Goal: Transaction & Acquisition: Subscribe to service/newsletter

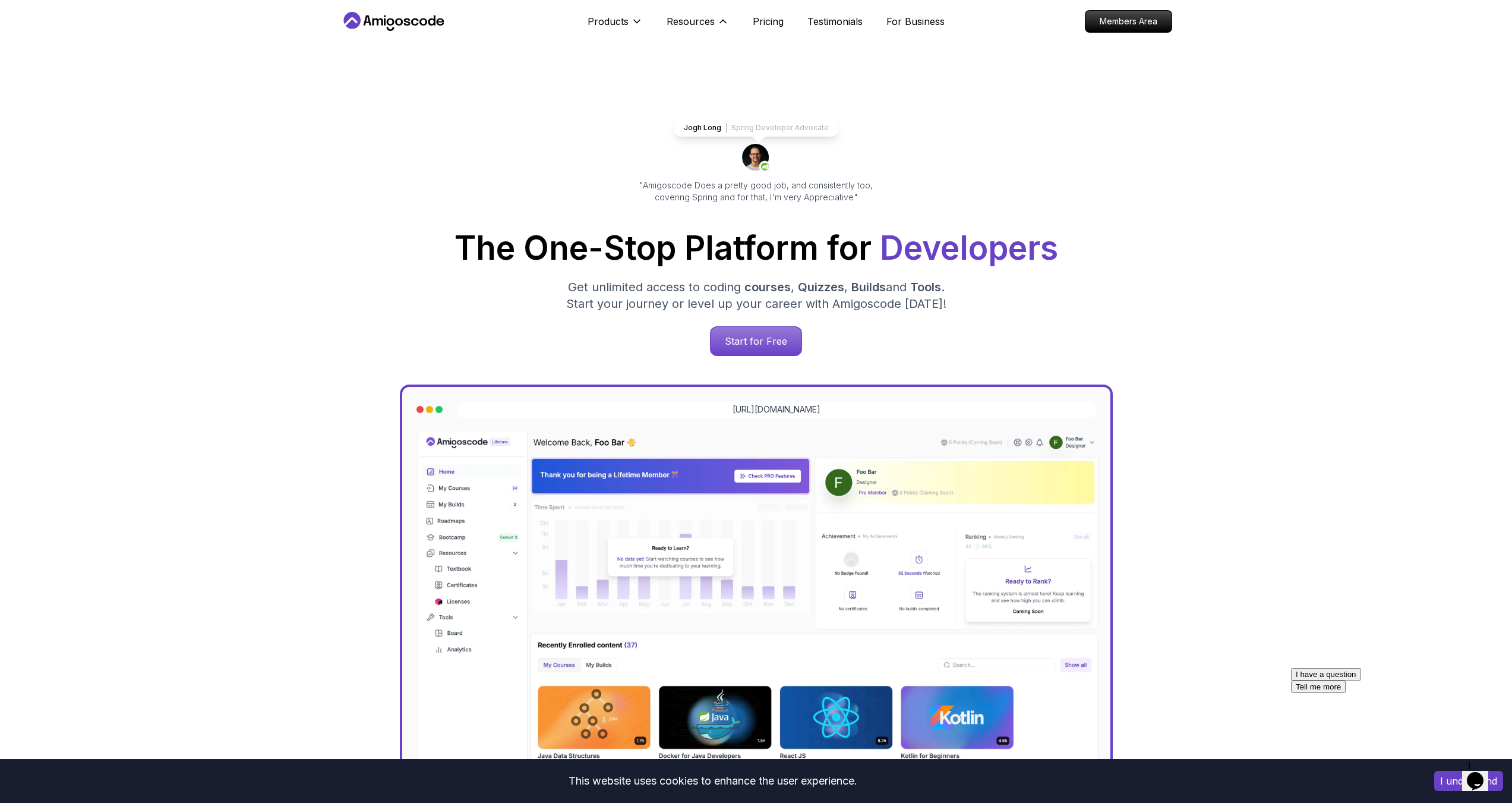
click at [685, 14] on div "Resources Resources Team Meet our awesome team members Blog The latest industry…" at bounding box center [698, 21] width 62 height 24
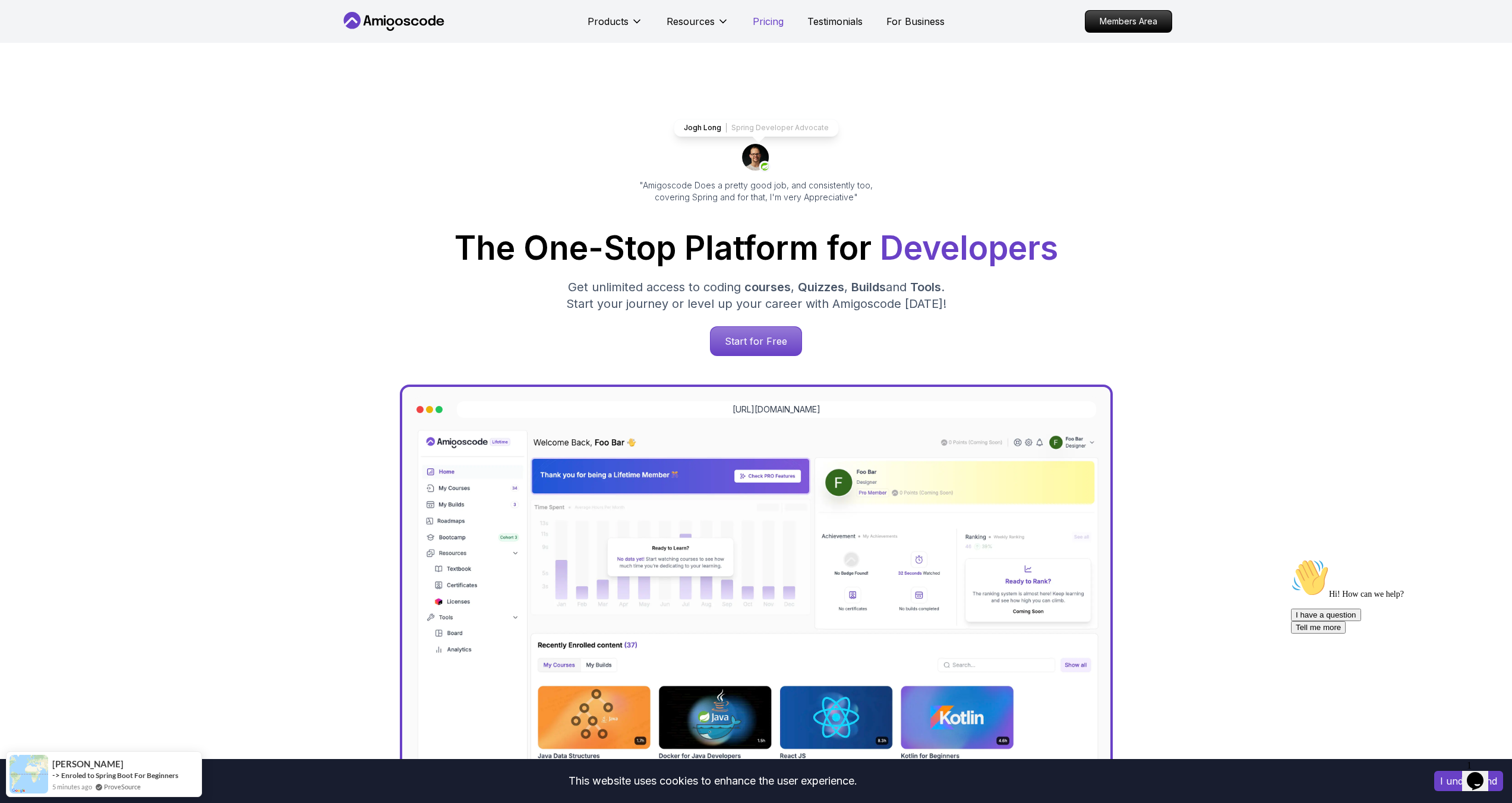
click at [771, 18] on p "Pricing" at bounding box center [768, 21] width 31 height 14
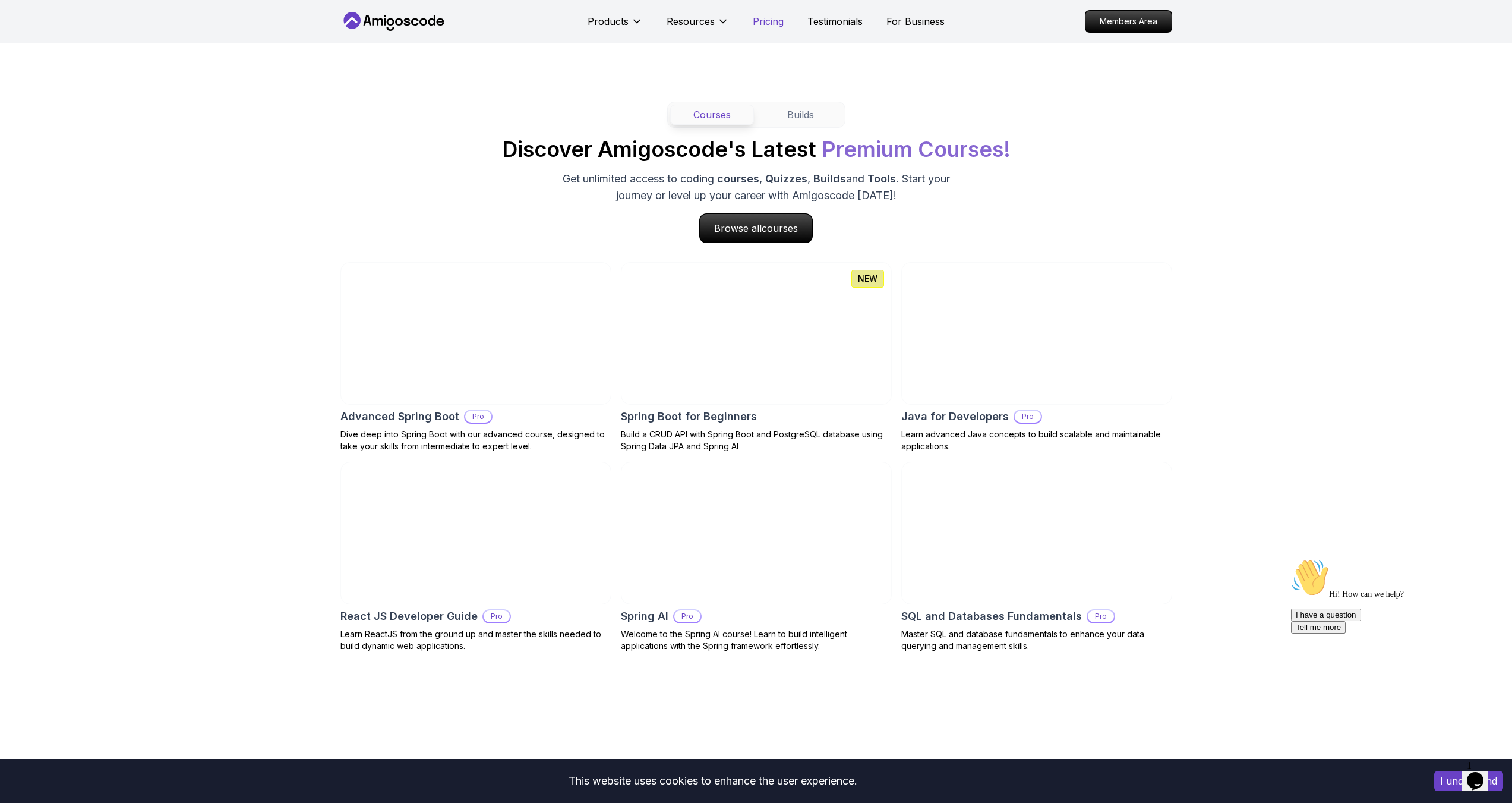
scroll to position [2555, 0]
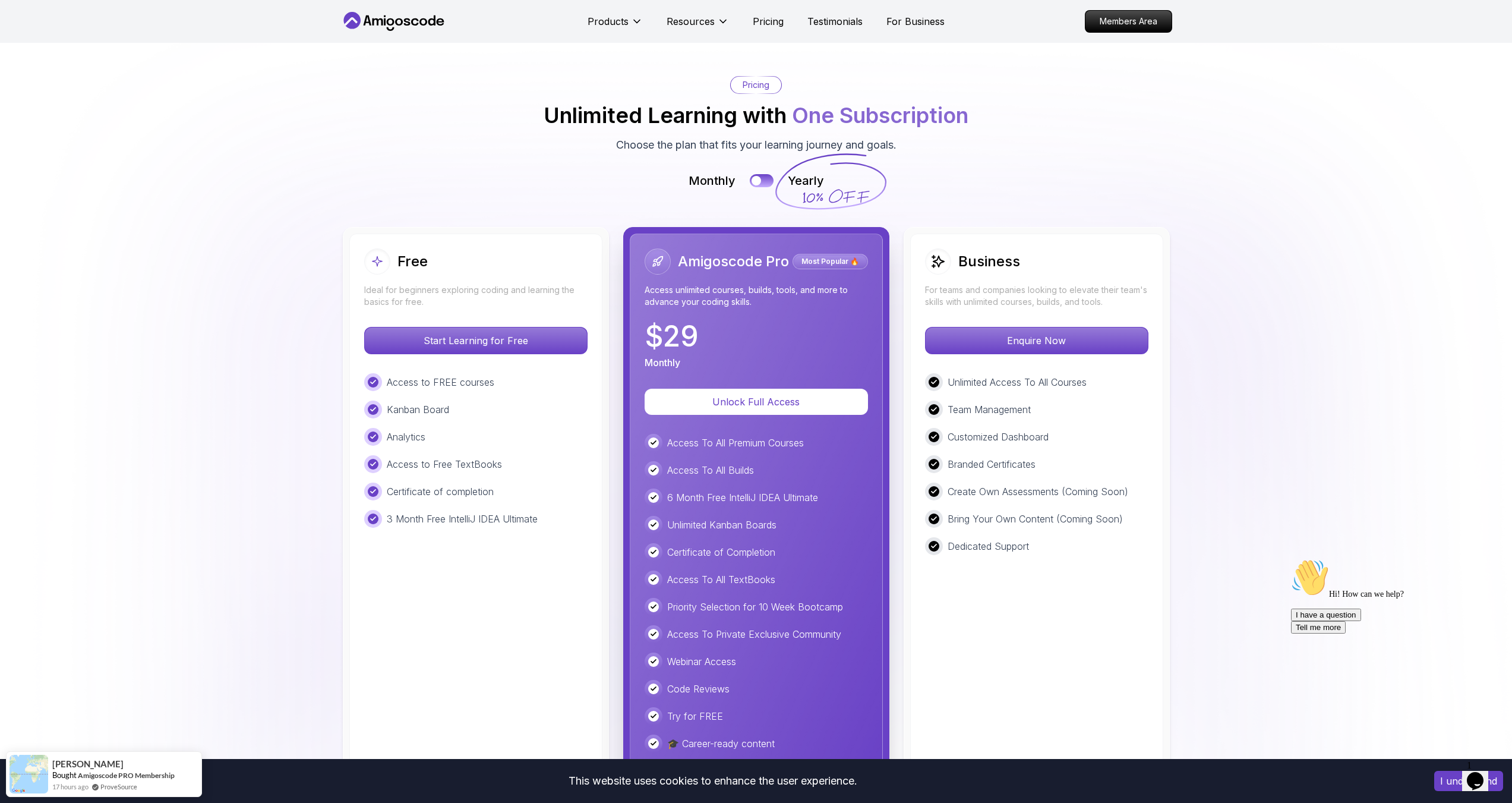
click at [731, 441] on p "Access To All Premium Courses" at bounding box center [736, 442] width 137 height 14
click at [962, 378] on p "Unlimited Access To All Courses" at bounding box center [1017, 382] width 139 height 14
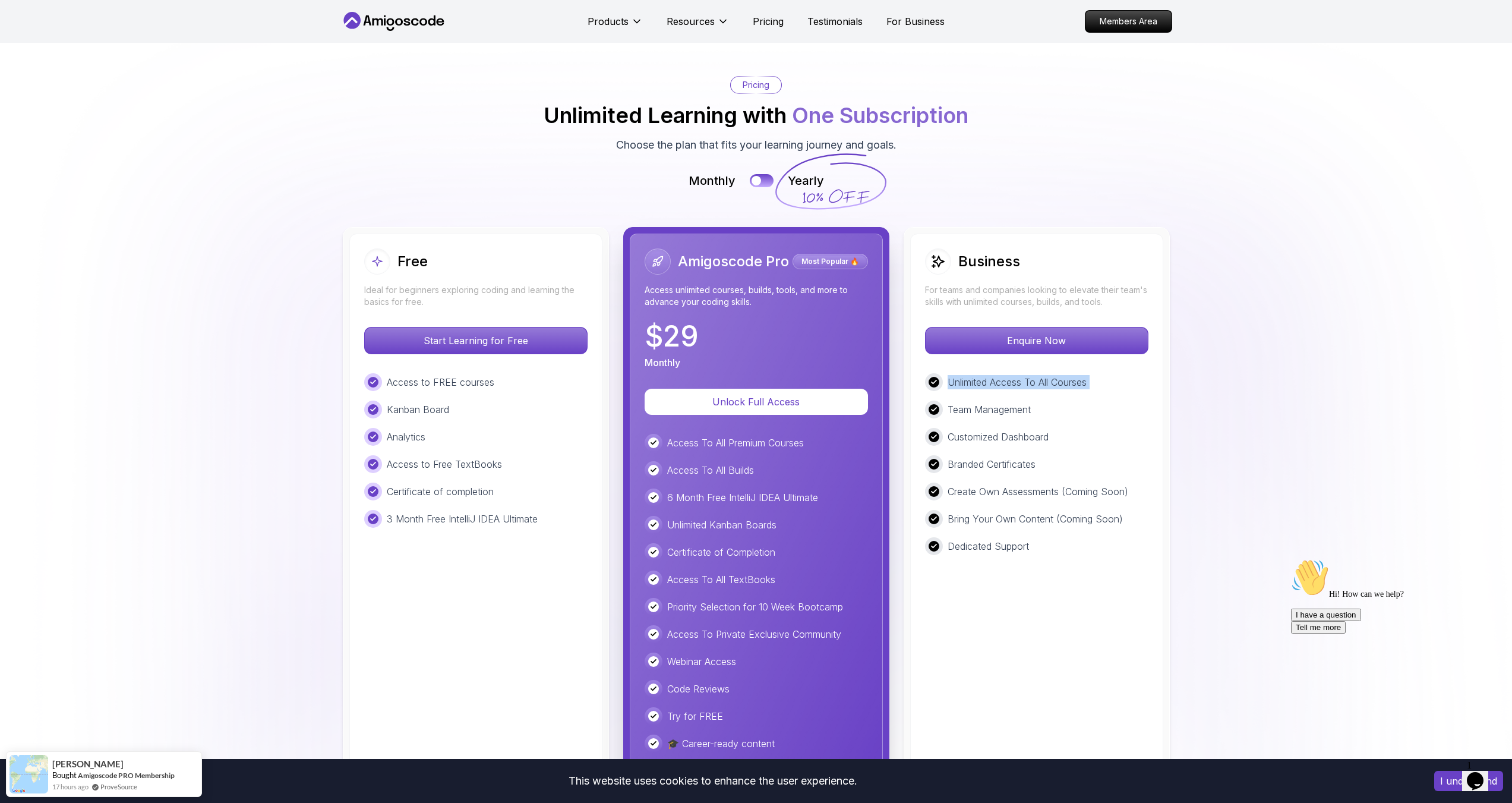
click at [962, 378] on p "Unlimited Access To All Courses" at bounding box center [1017, 382] width 139 height 14
drag, startPoint x: 670, startPoint y: 469, endPoint x: 776, endPoint y: 488, distance: 107.7
click at [798, 489] on div "Access To All Premium Courses Access To All Builds 6 Month Free IntelliJ IDEA U…" at bounding box center [756, 607] width 223 height 346
click at [696, 497] on p "6 Month Free IntelliJ IDEA Ultimate" at bounding box center [743, 497] width 151 height 14
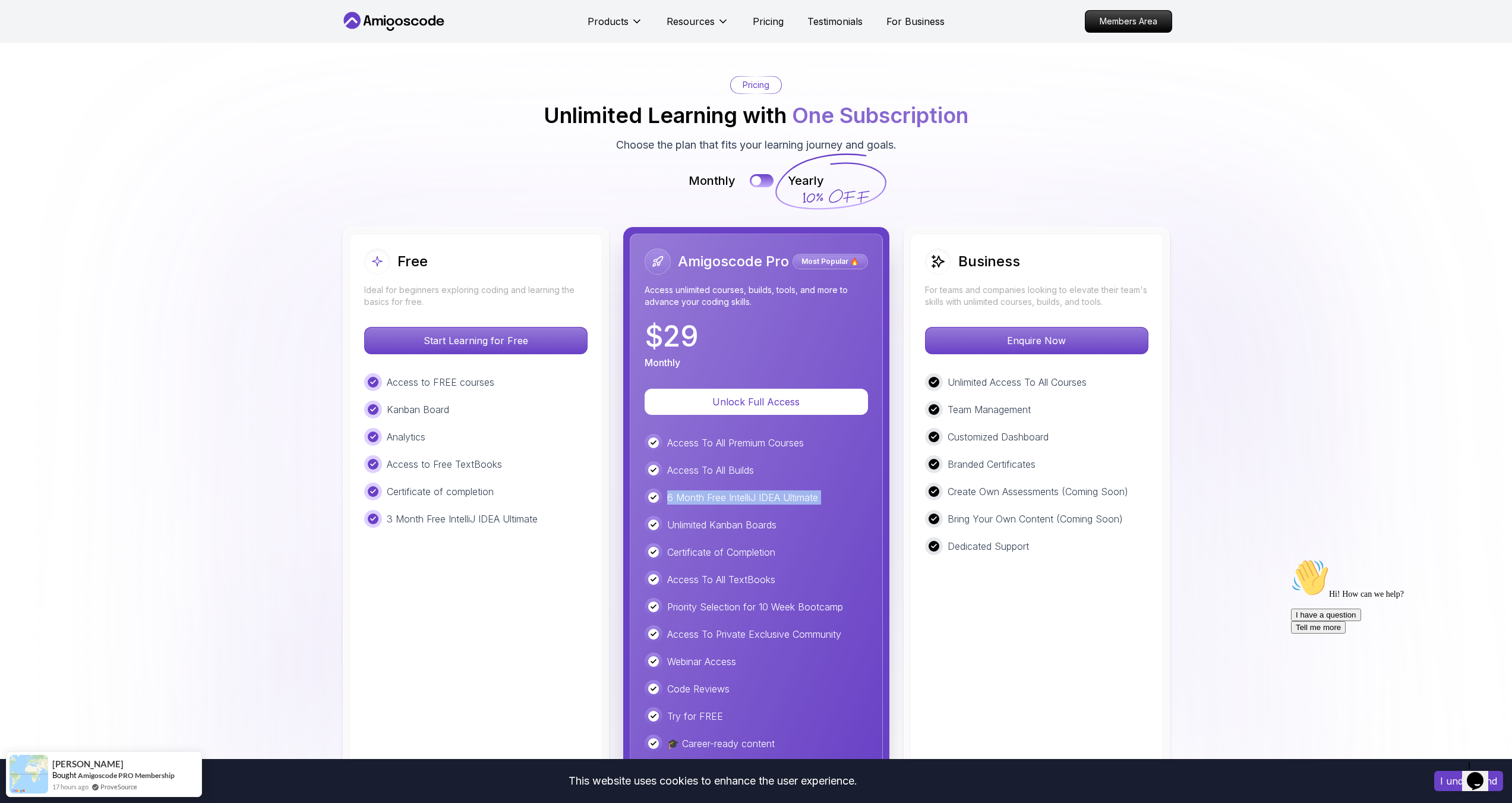
click at [697, 497] on p "6 Month Free IntelliJ IDEA Ultimate" at bounding box center [743, 497] width 151 height 14
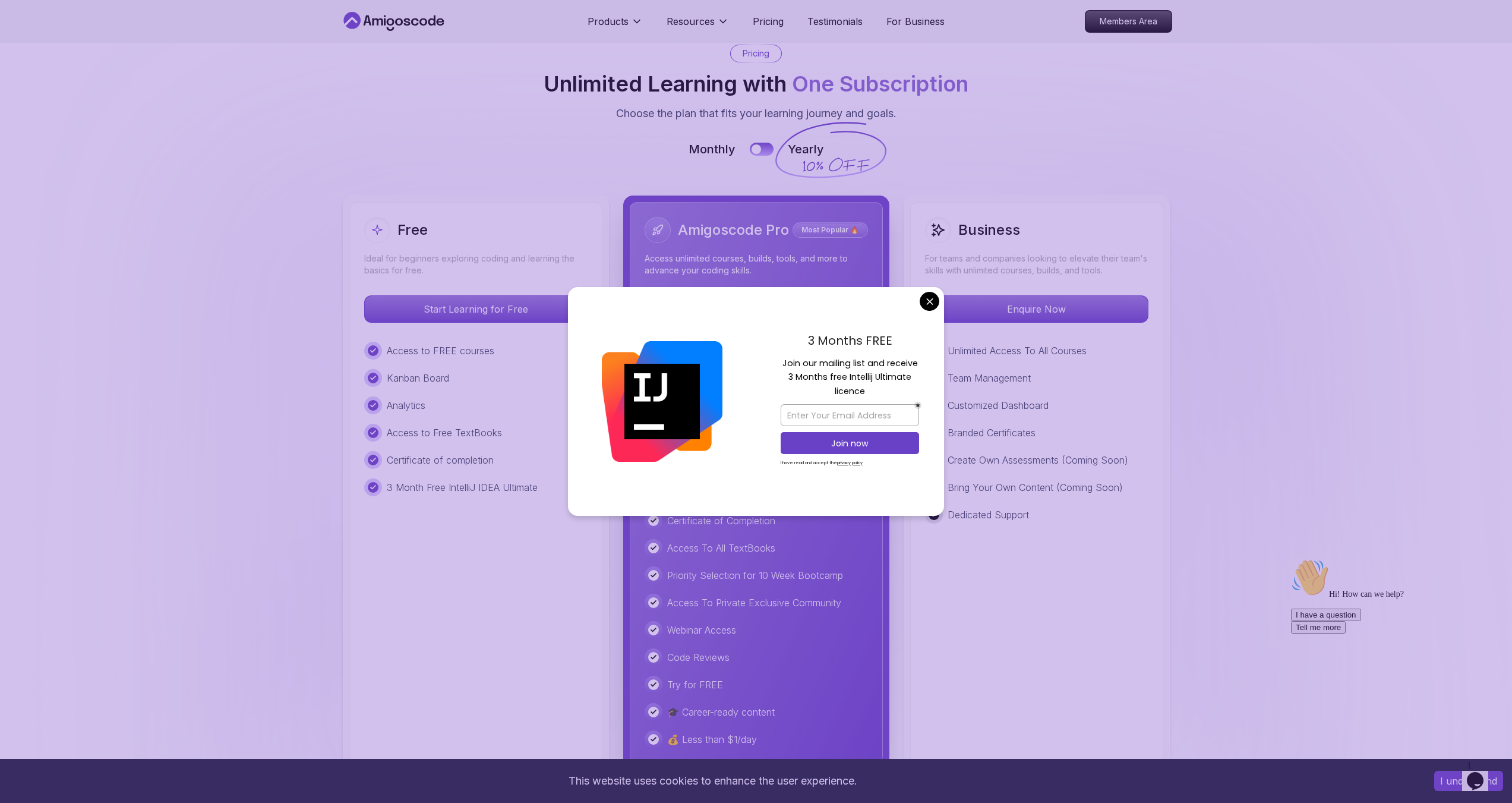
scroll to position [2615, 0]
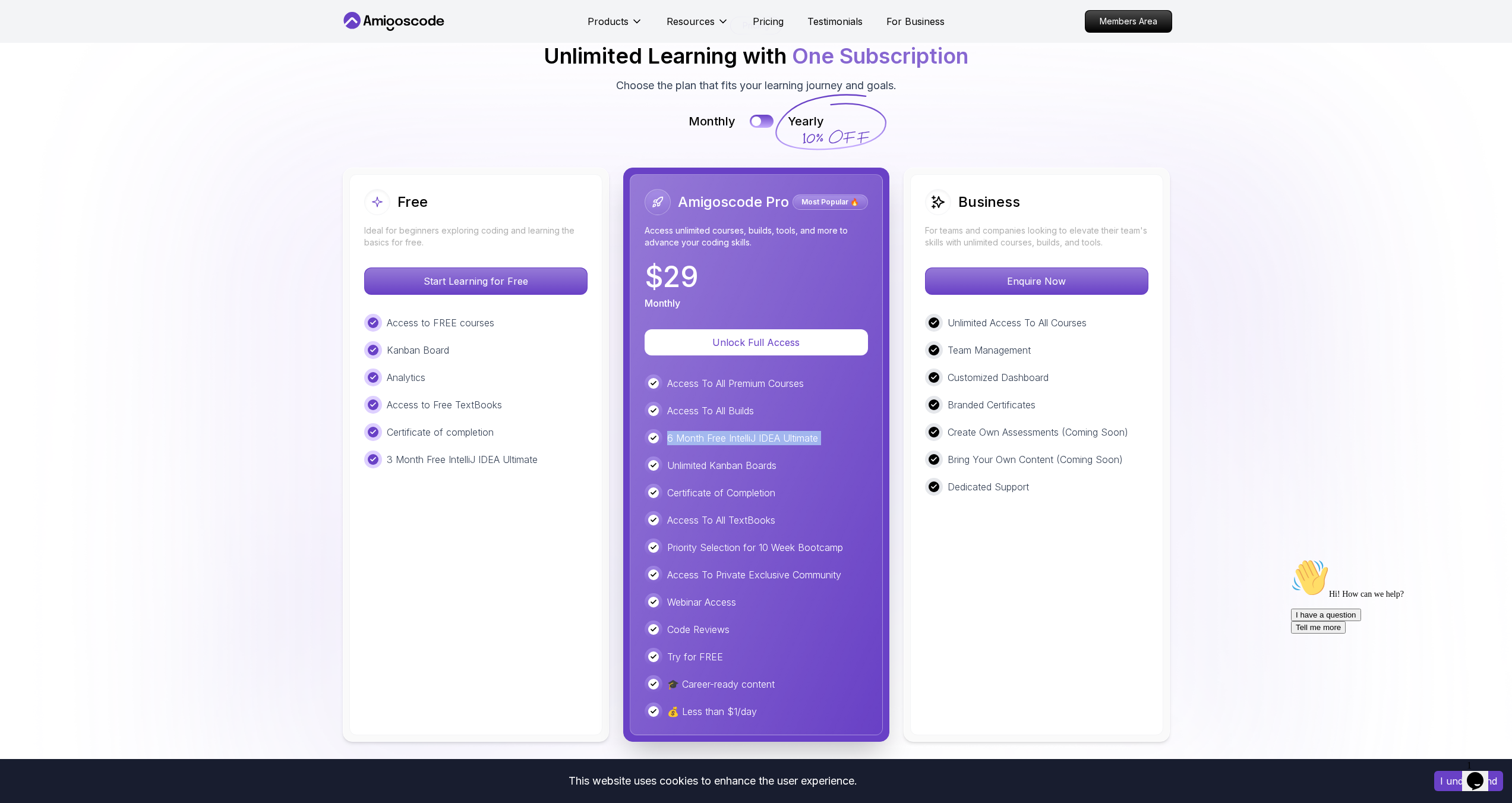
click at [709, 469] on p "Unlimited Kanban Boards" at bounding box center [722, 465] width 109 height 14
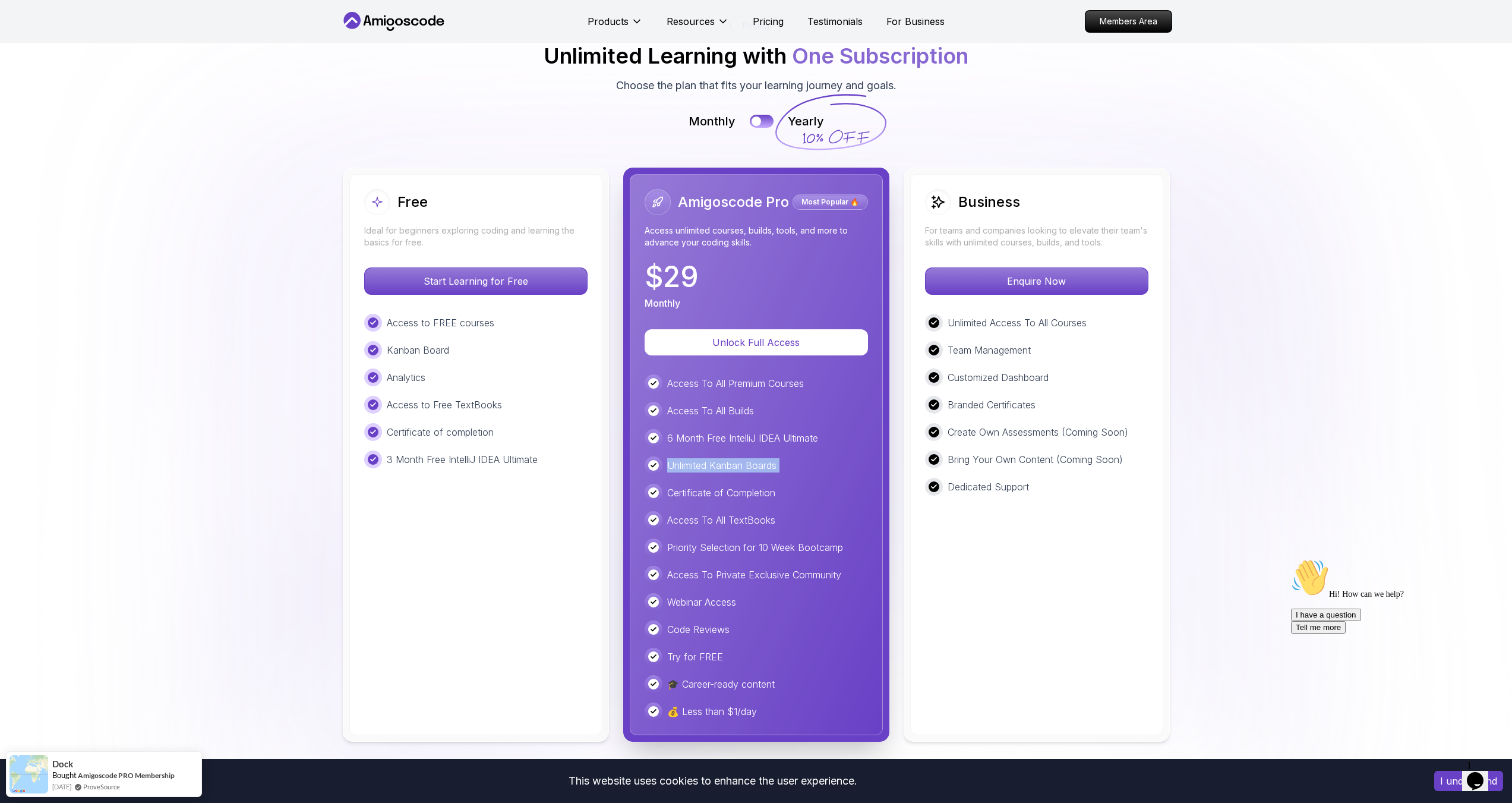
click at [709, 469] on p "Unlimited Kanban Boards" at bounding box center [722, 465] width 109 height 14
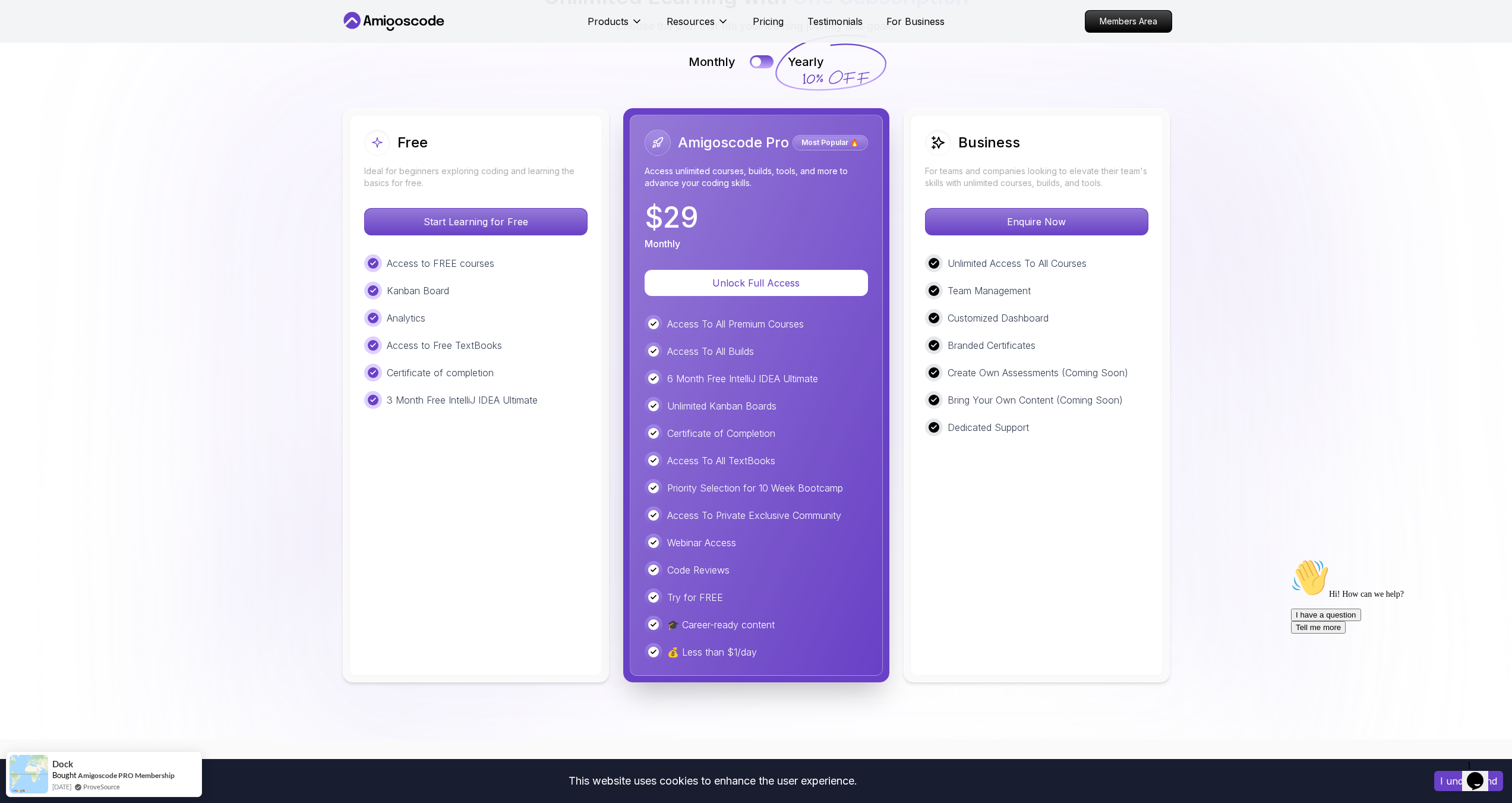
click at [712, 657] on p "💰 Less than $1/day" at bounding box center [712, 652] width 90 height 14
click at [746, 618] on p "🎓 Career-ready content" at bounding box center [721, 624] width 107 height 14
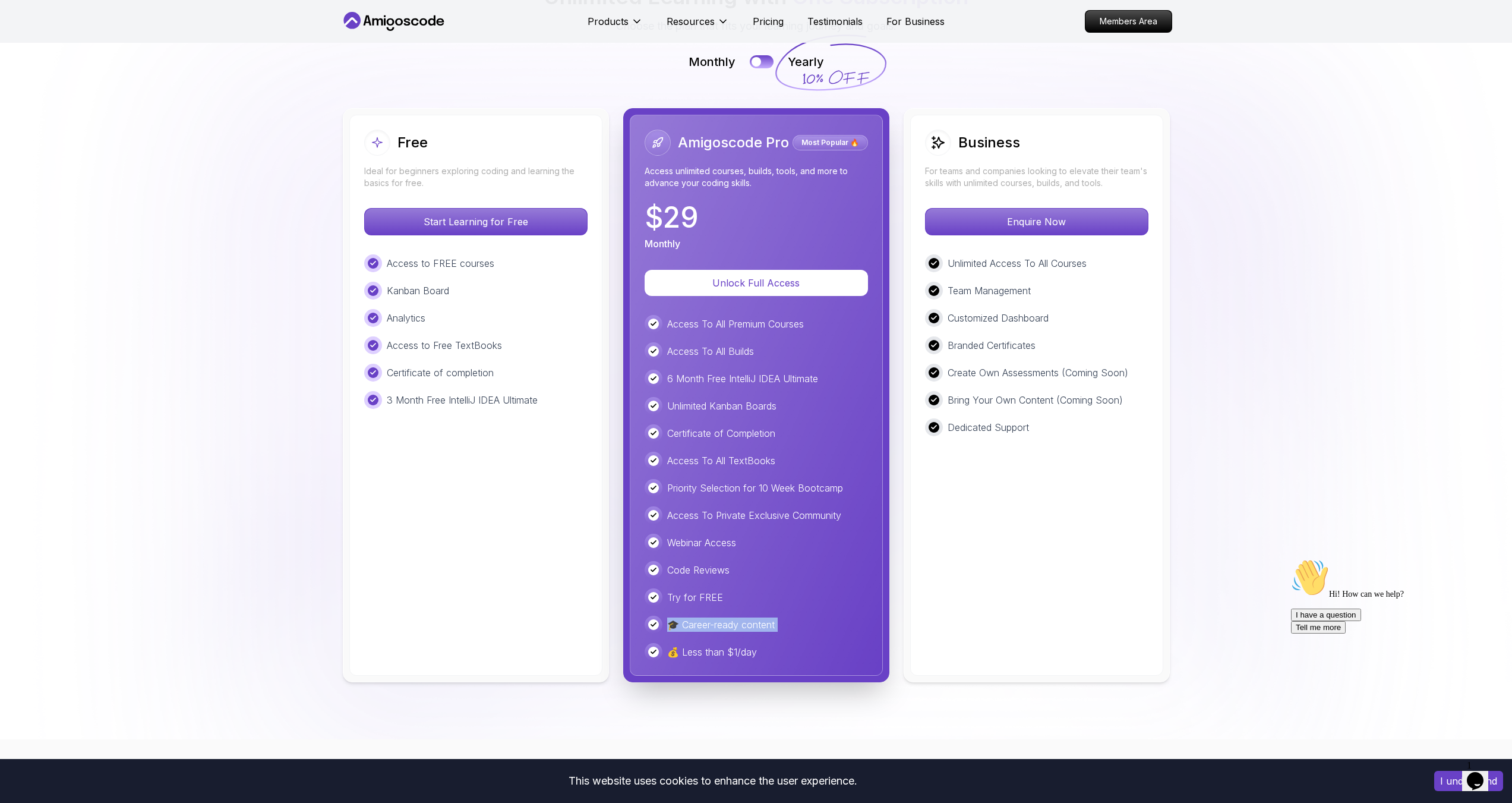
click at [746, 618] on p "🎓 Career-ready content" at bounding box center [721, 624] width 107 height 14
click at [703, 594] on p "Try for FREE" at bounding box center [695, 597] width 56 height 14
click at [703, 593] on p "Try for FREE" at bounding box center [695, 597] width 56 height 14
click at [702, 591] on p "Try for FREE" at bounding box center [695, 597] width 56 height 14
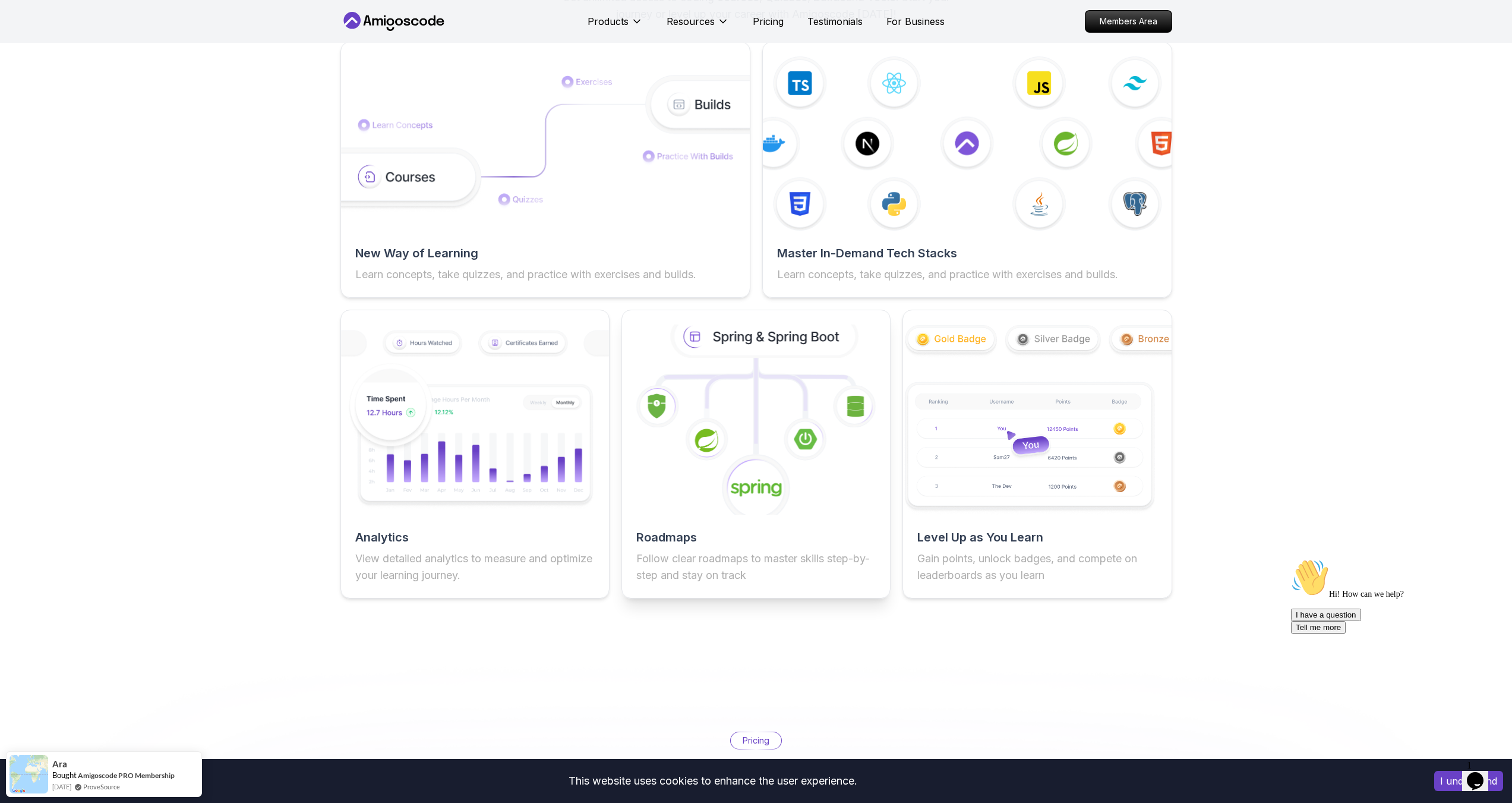
scroll to position [1901, 0]
click at [702, 503] on icon at bounding box center [756, 417] width 294 height 209
click at [661, 540] on h2 "Roadmaps" at bounding box center [756, 536] width 239 height 17
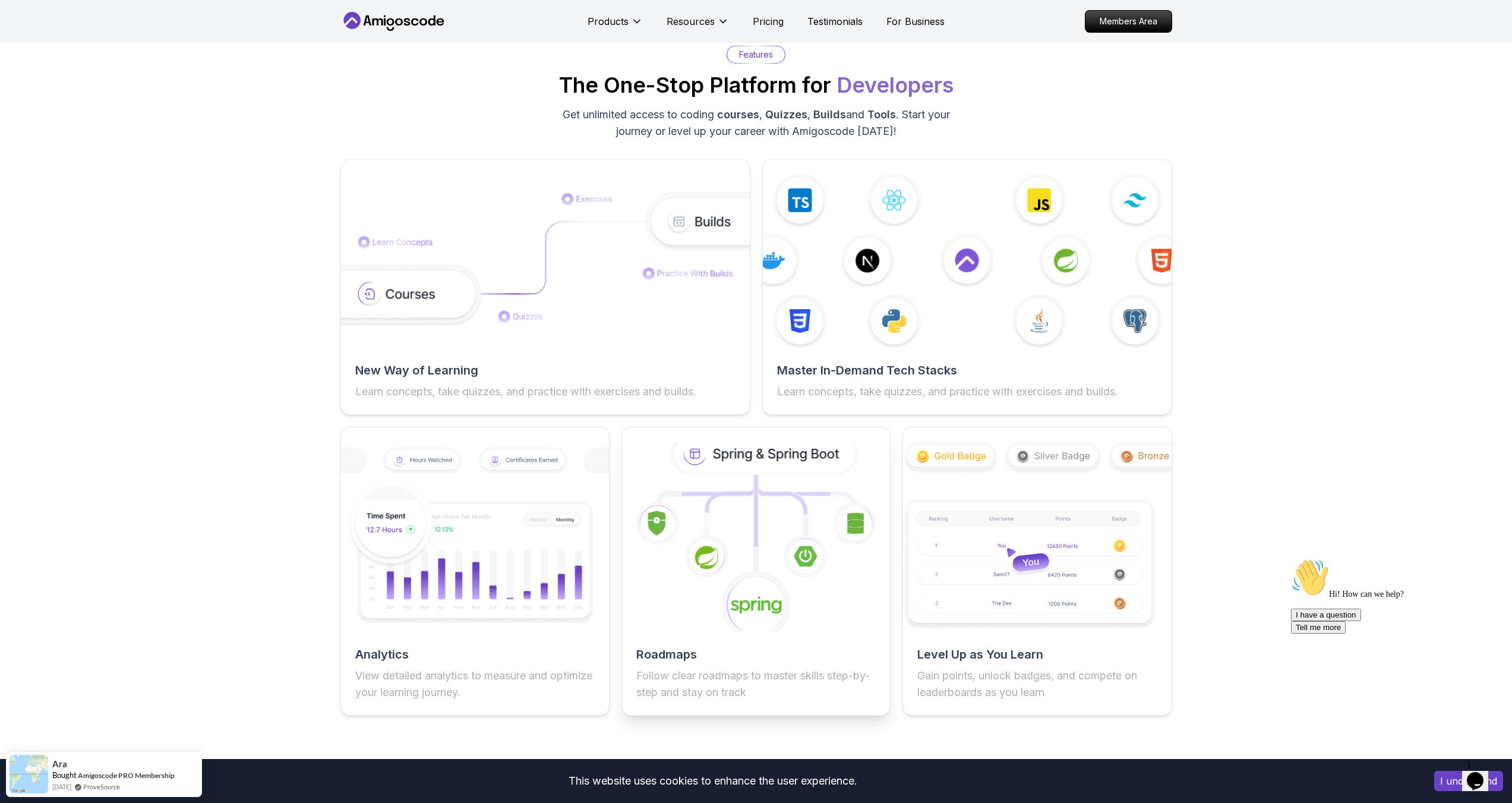
drag, startPoint x: 793, startPoint y: 511, endPoint x: 778, endPoint y: 509, distance: 15.1
click at [778, 509] on icon at bounding box center [756, 536] width 294 height 209
click at [747, 446] on icon at bounding box center [765, 453] width 182 height 39
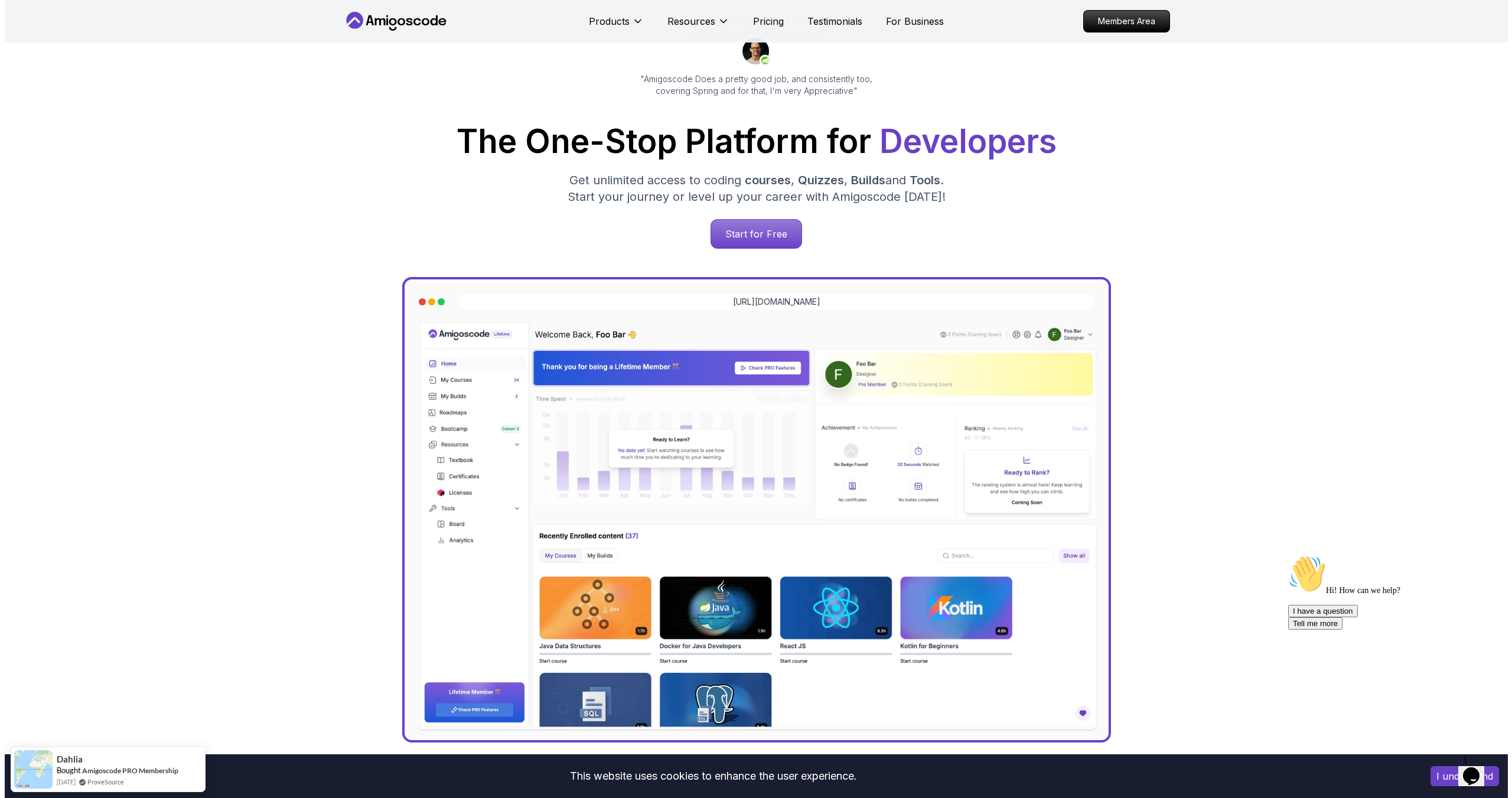
scroll to position [0, 0]
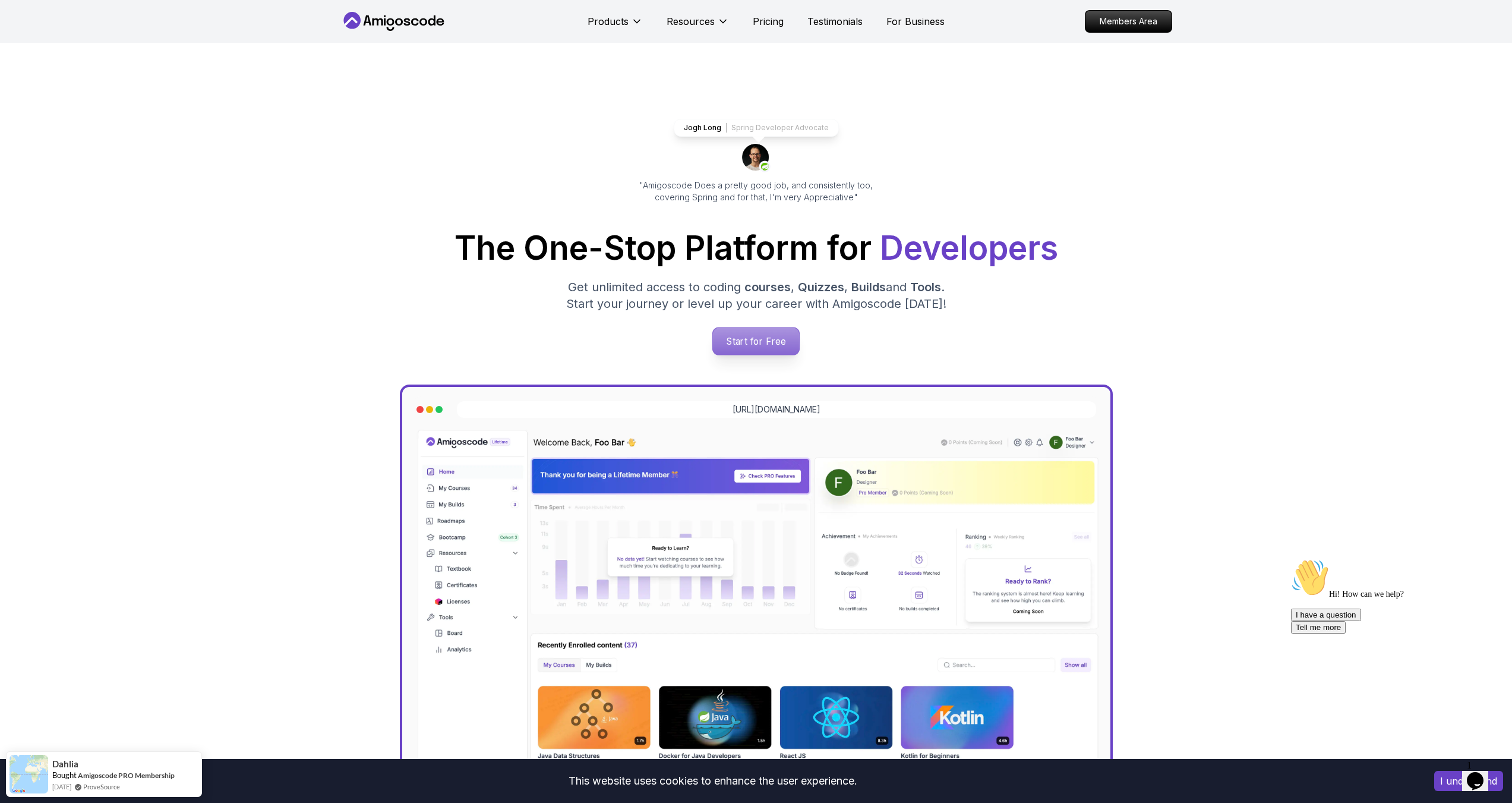
click at [745, 341] on p "Start for Free" at bounding box center [756, 341] width 86 height 27
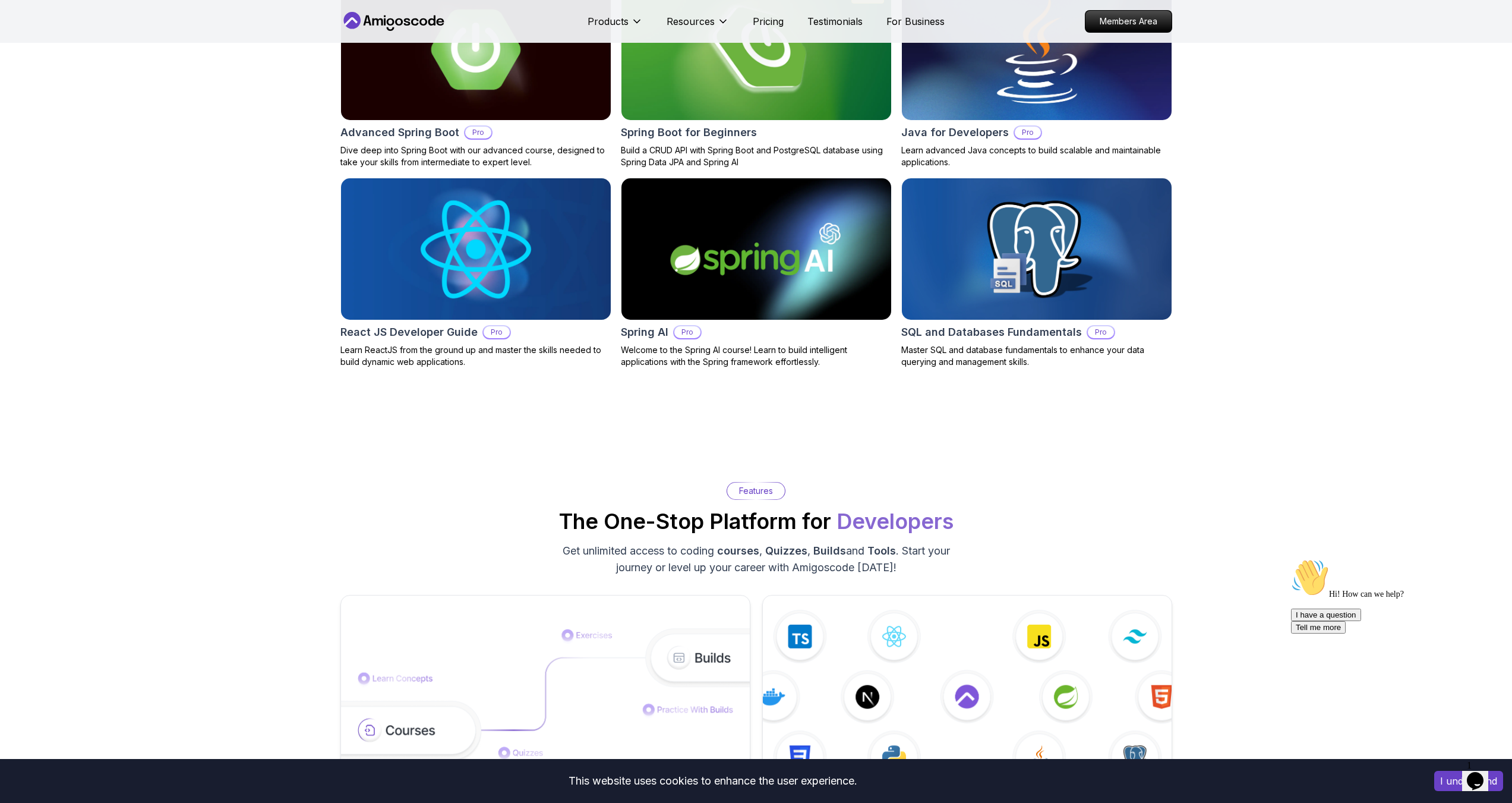
scroll to position [1069, 0]
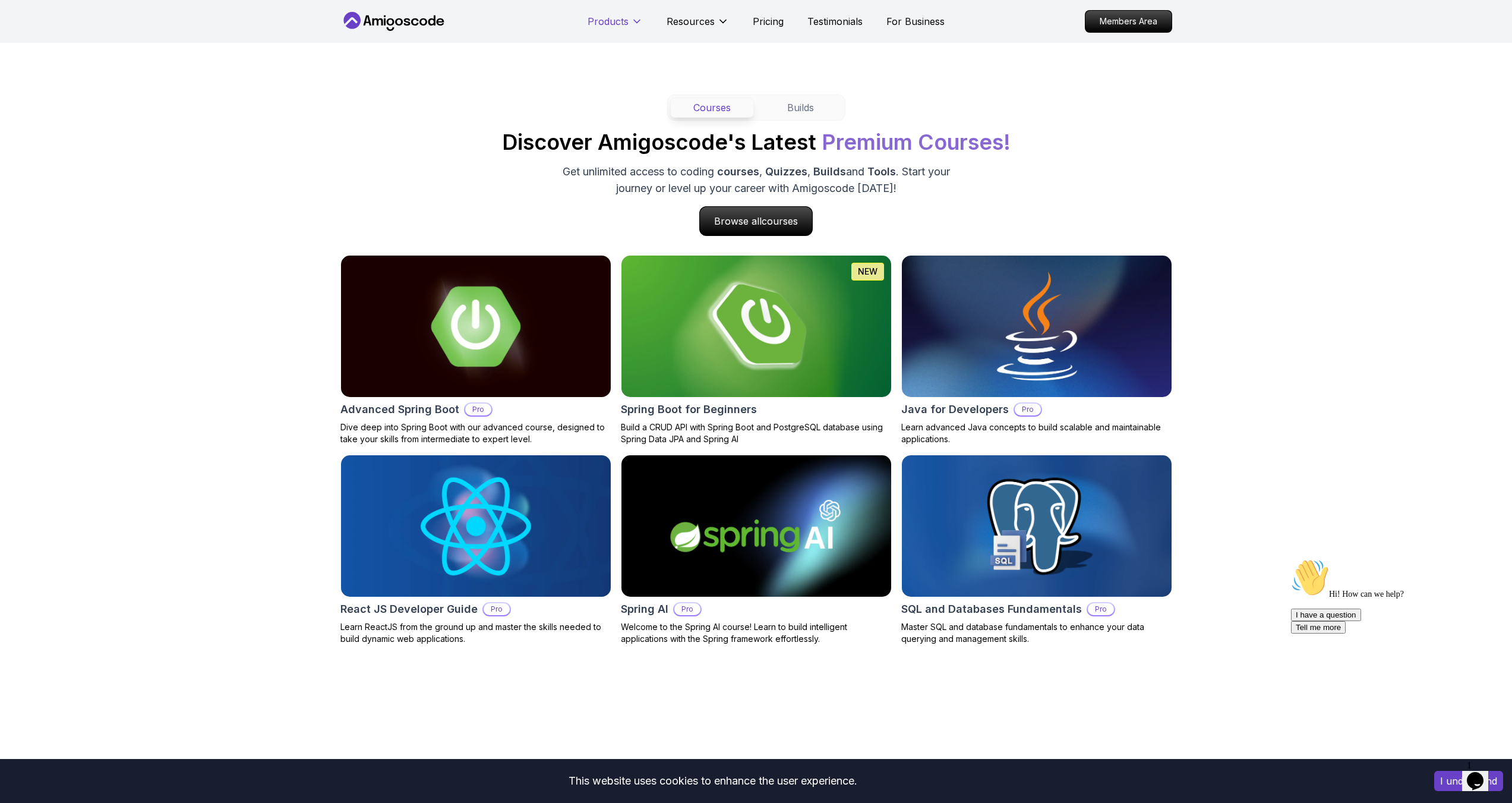
click at [612, 20] on p "Products" at bounding box center [608, 21] width 41 height 14
click at [622, 24] on p "Products" at bounding box center [608, 21] width 41 height 14
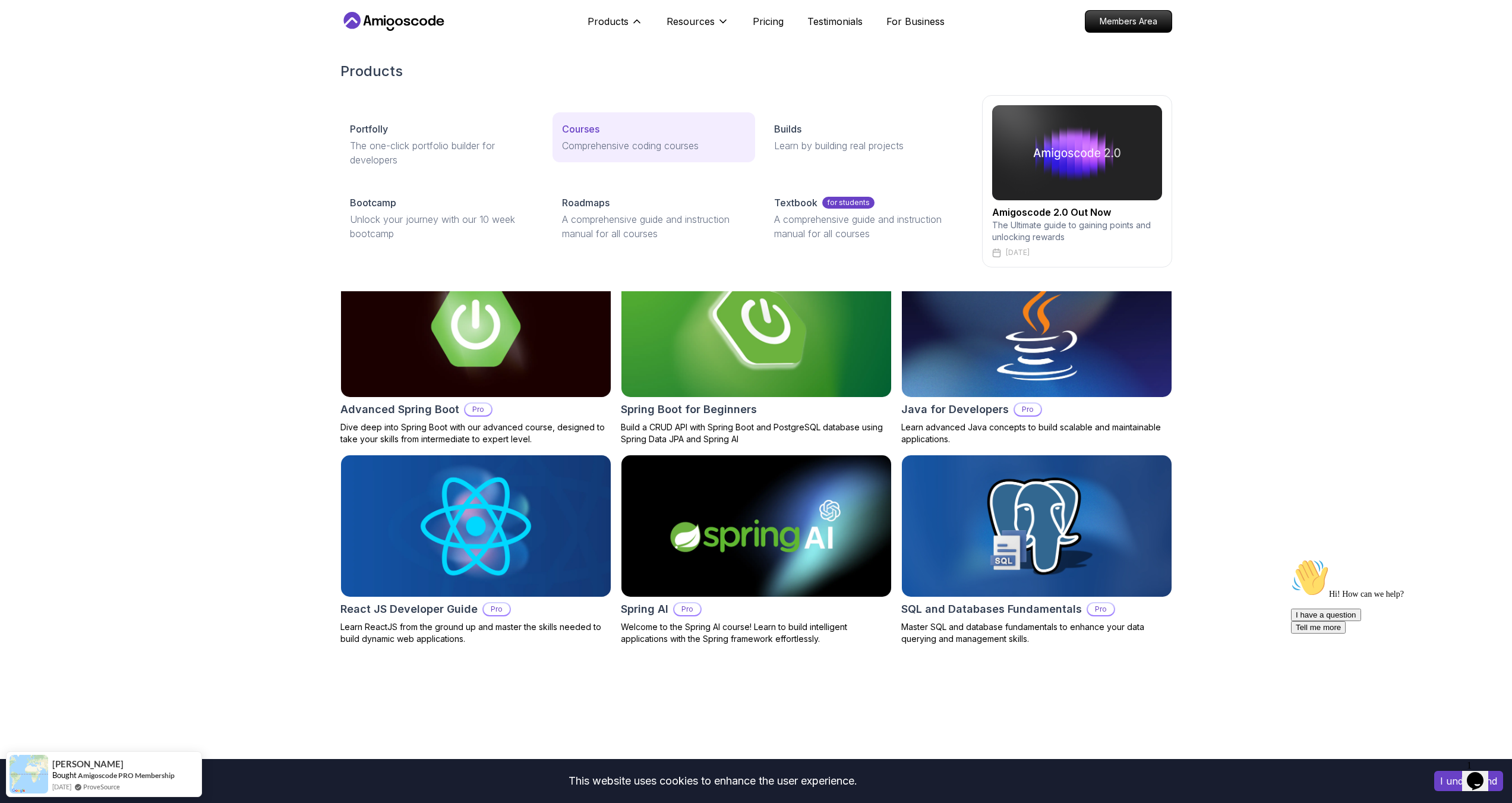
click at [615, 150] on p "Comprehensive coding courses" at bounding box center [654, 145] width 184 height 14
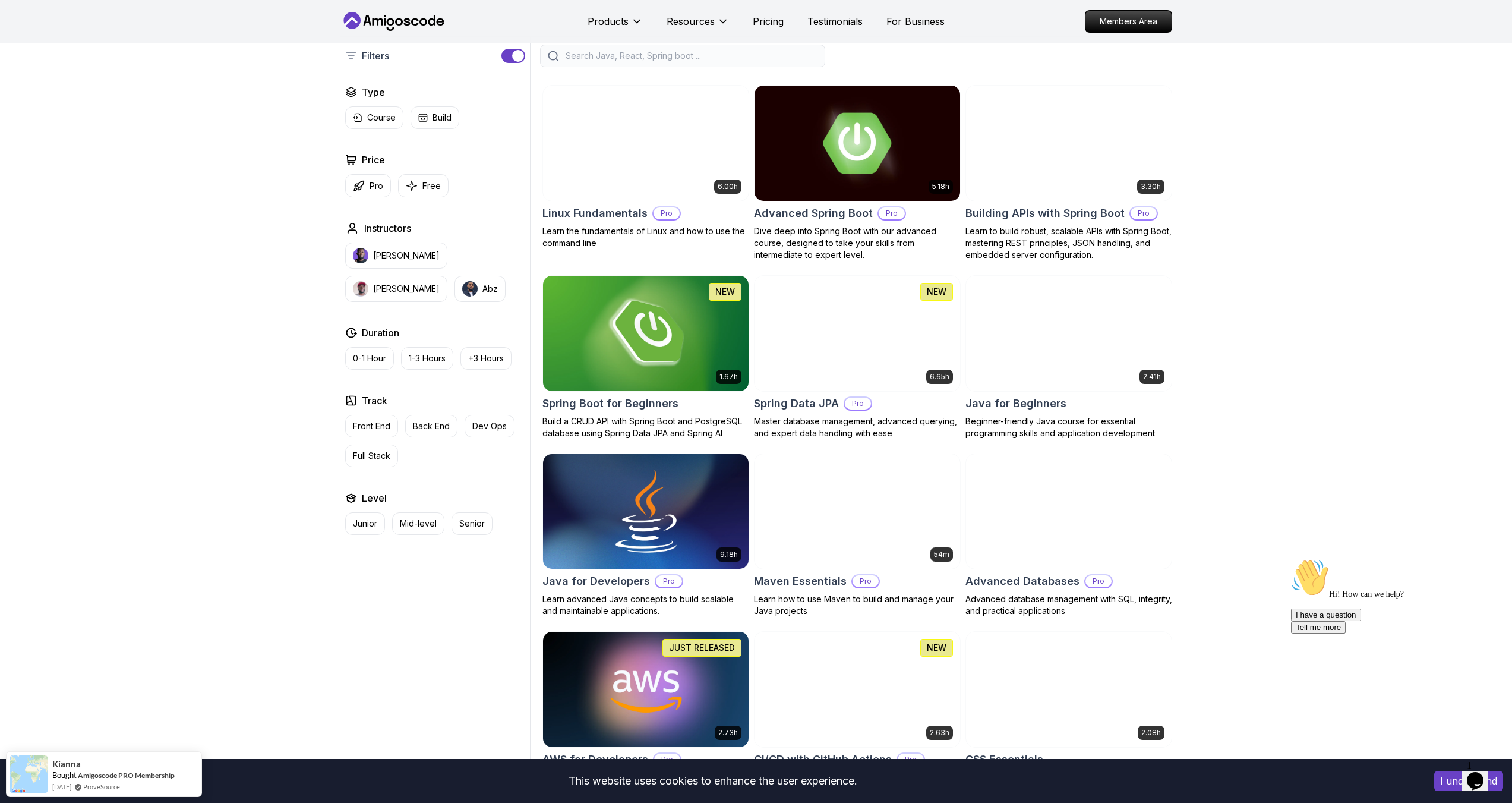
scroll to position [298, 0]
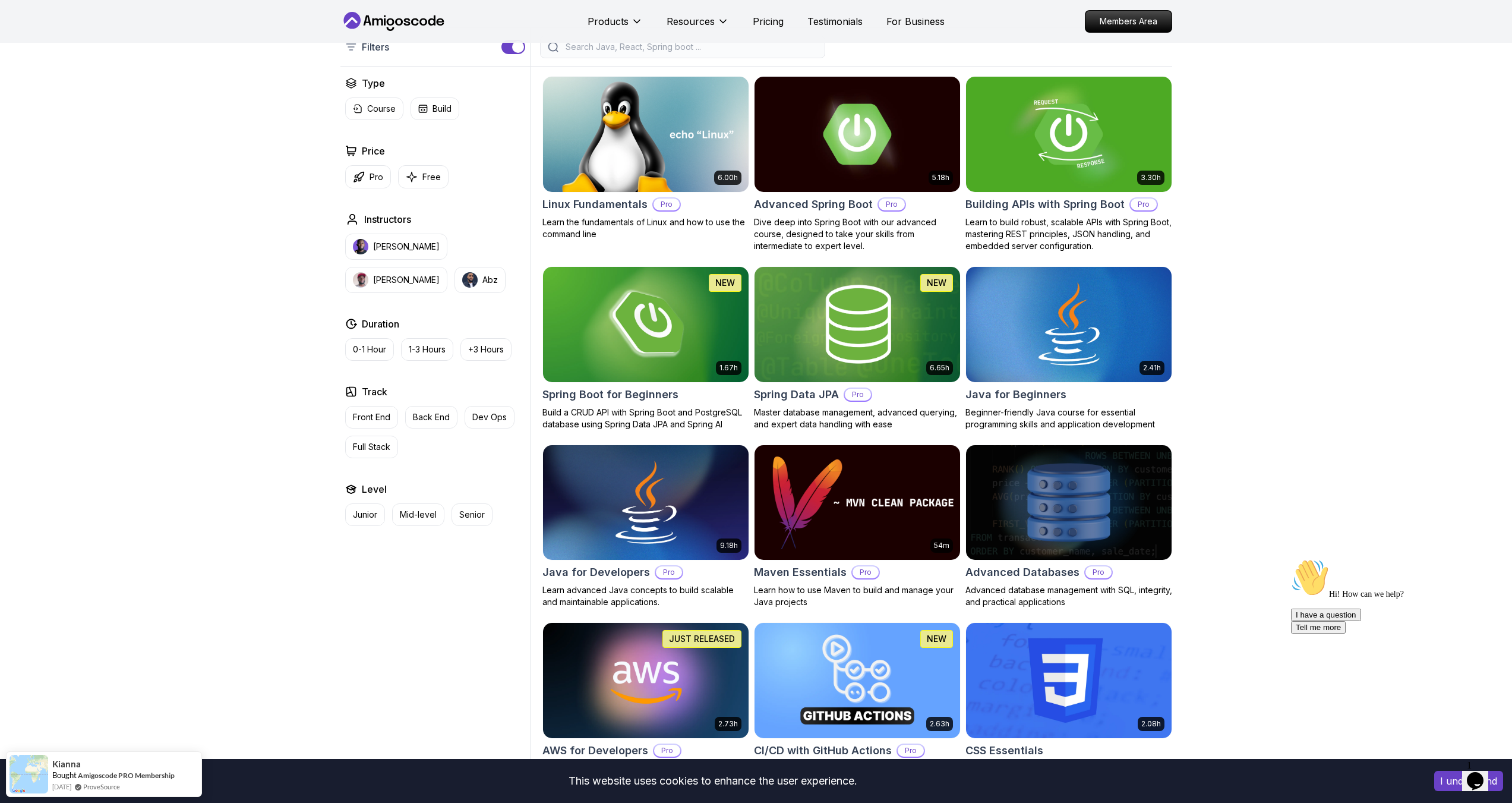
click at [879, 512] on img at bounding box center [857, 503] width 216 height 120
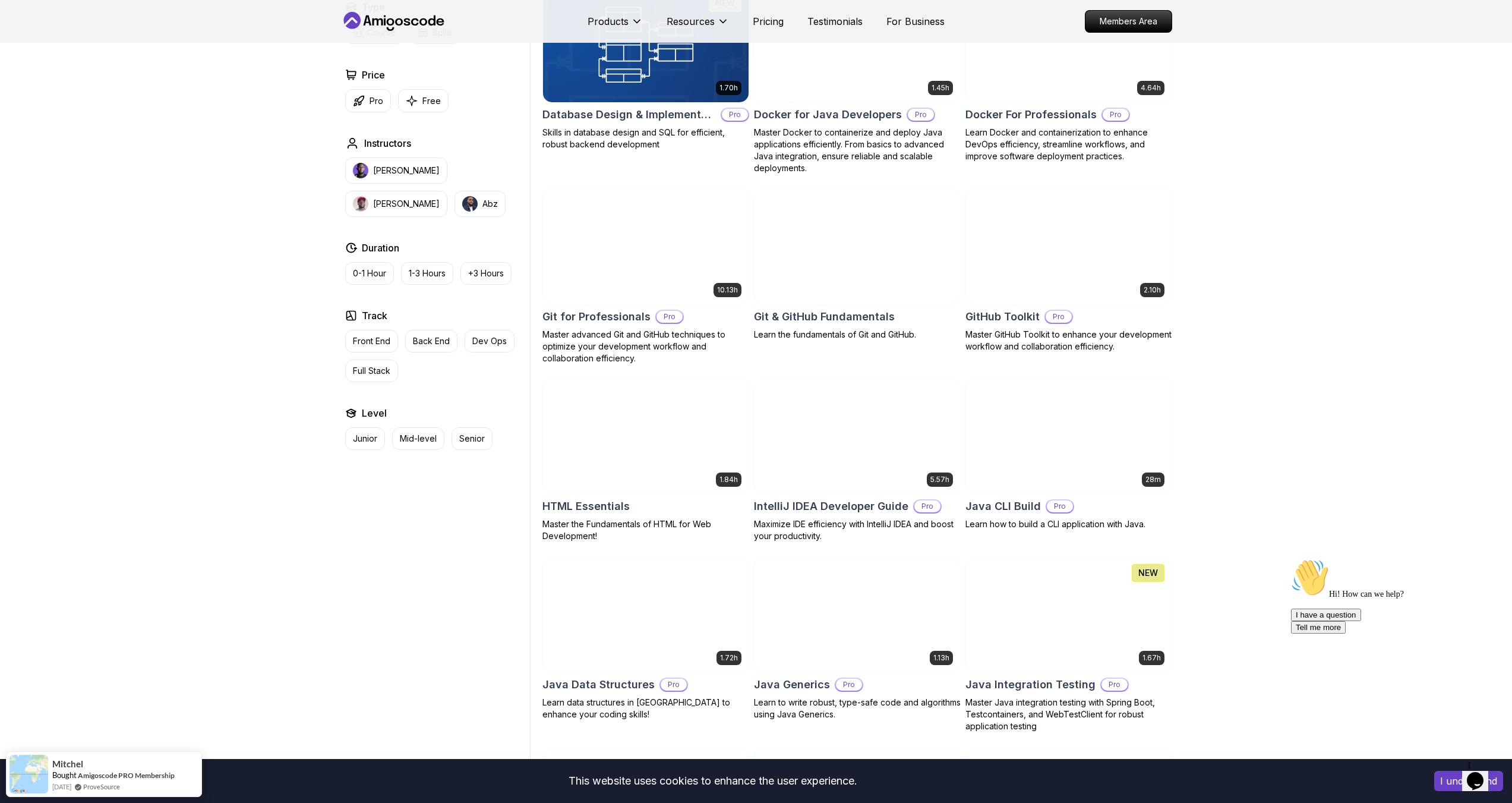
scroll to position [892, 0]
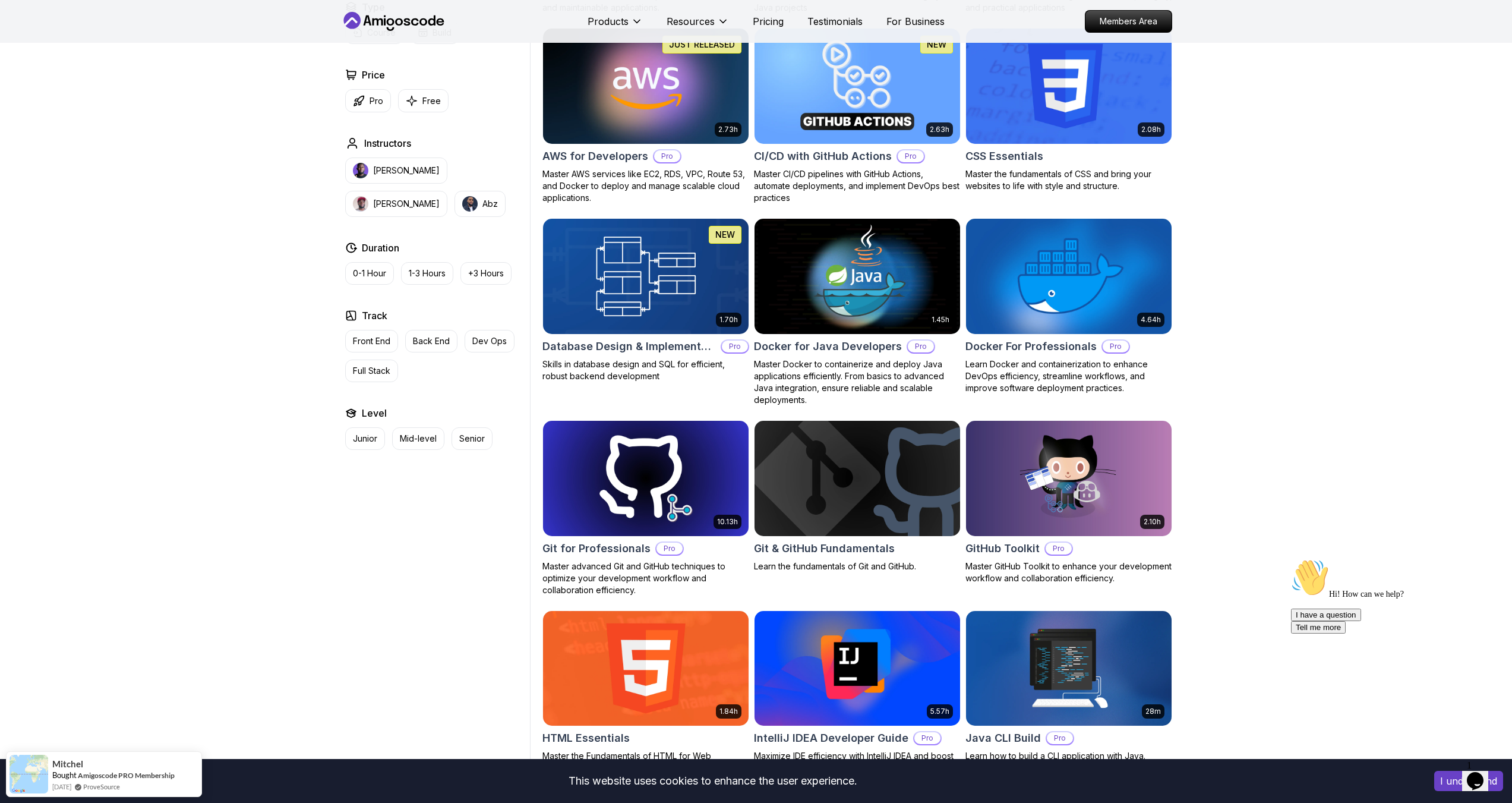
click at [690, 342] on h2 "Database Design & Implementation" at bounding box center [629, 346] width 173 height 17
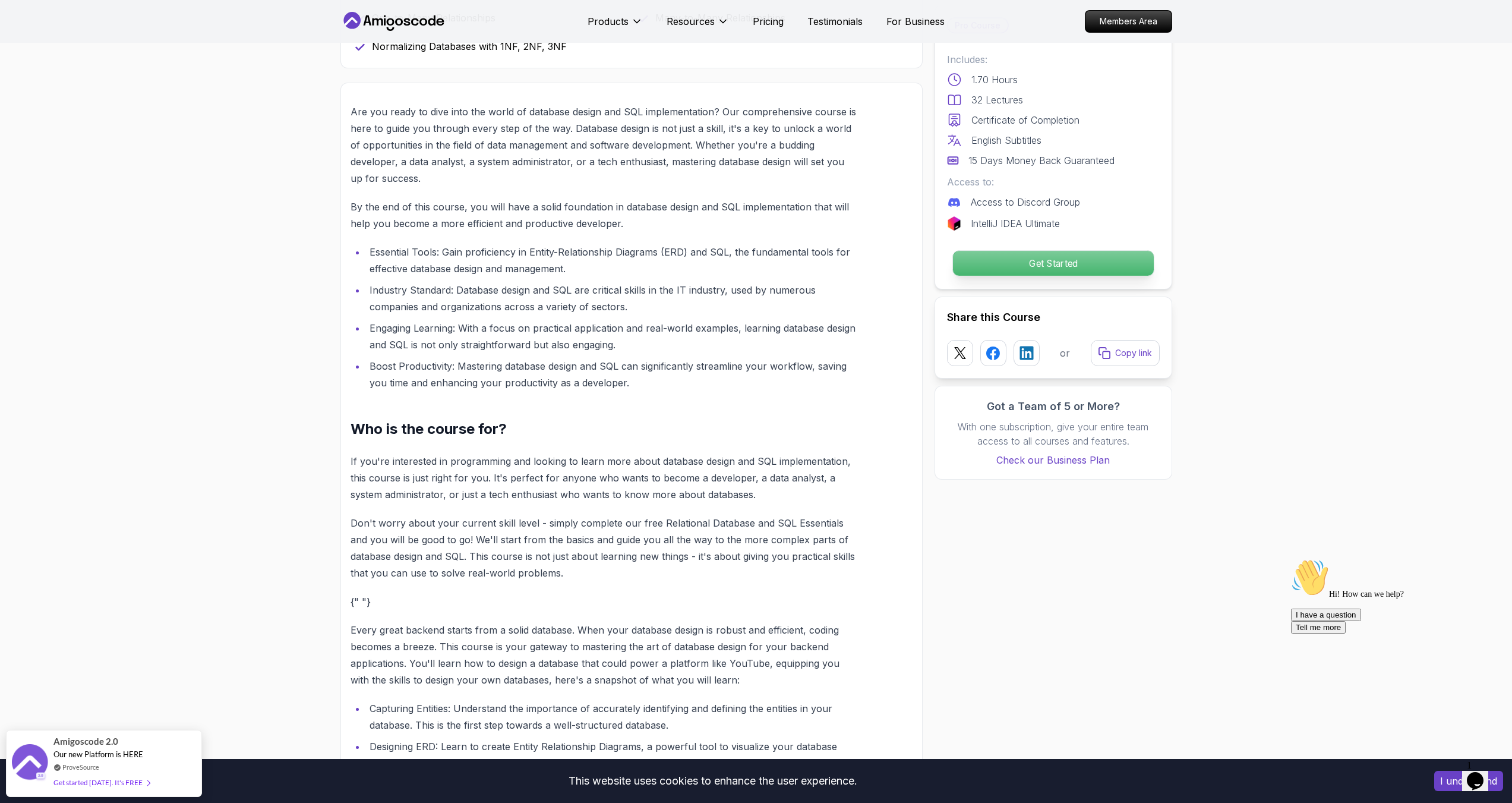
click at [1003, 269] on p "Get Started" at bounding box center [1052, 263] width 200 height 25
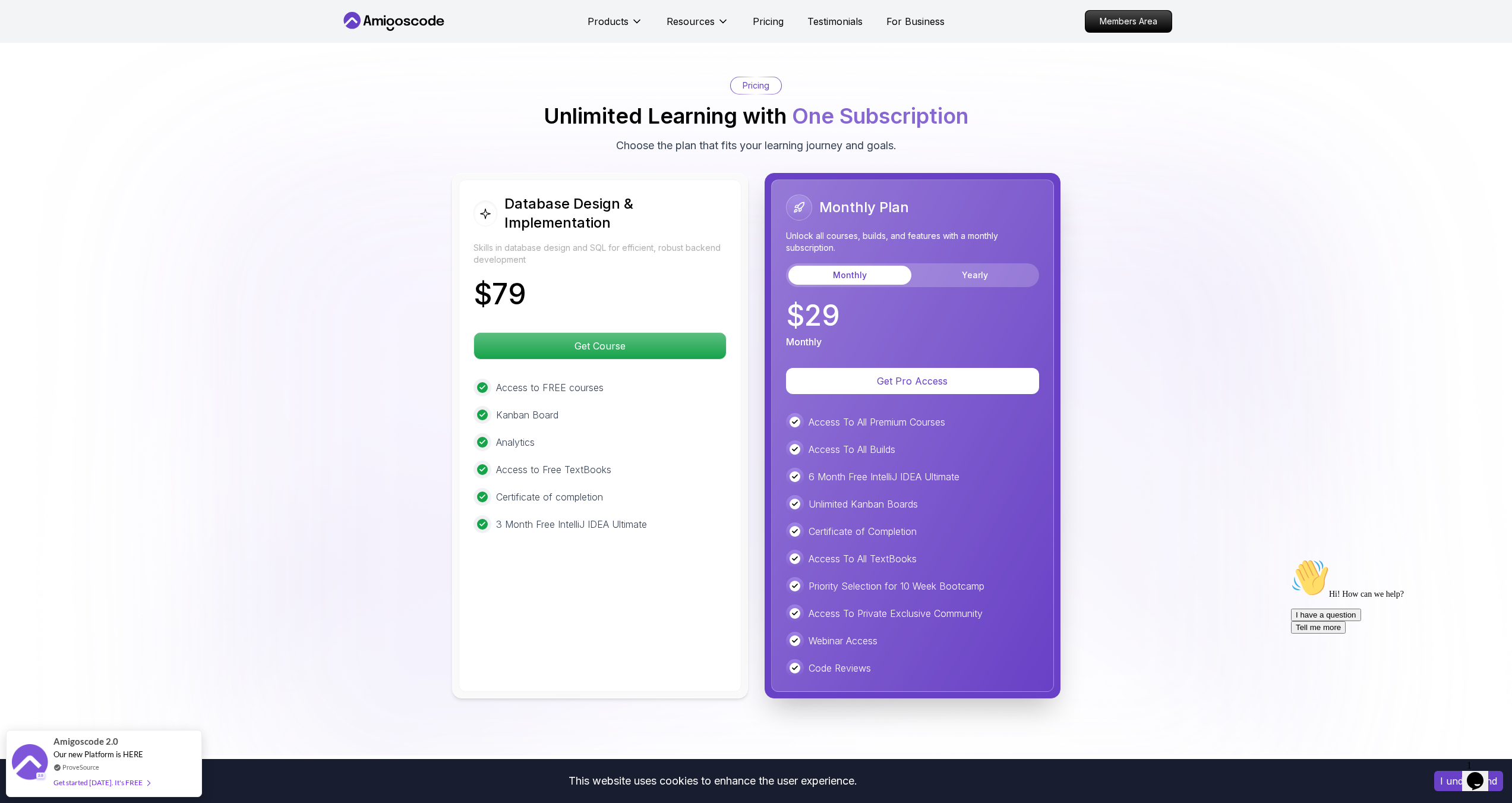
scroll to position [2568, 0]
drag, startPoint x: 528, startPoint y: 245, endPoint x: 720, endPoint y: 270, distance: 193.6
click at [685, 265] on p "Skills in database design and SQL for efficient, robust backend development" at bounding box center [600, 253] width 253 height 24
click at [961, 273] on button "Yearly" at bounding box center [974, 275] width 123 height 19
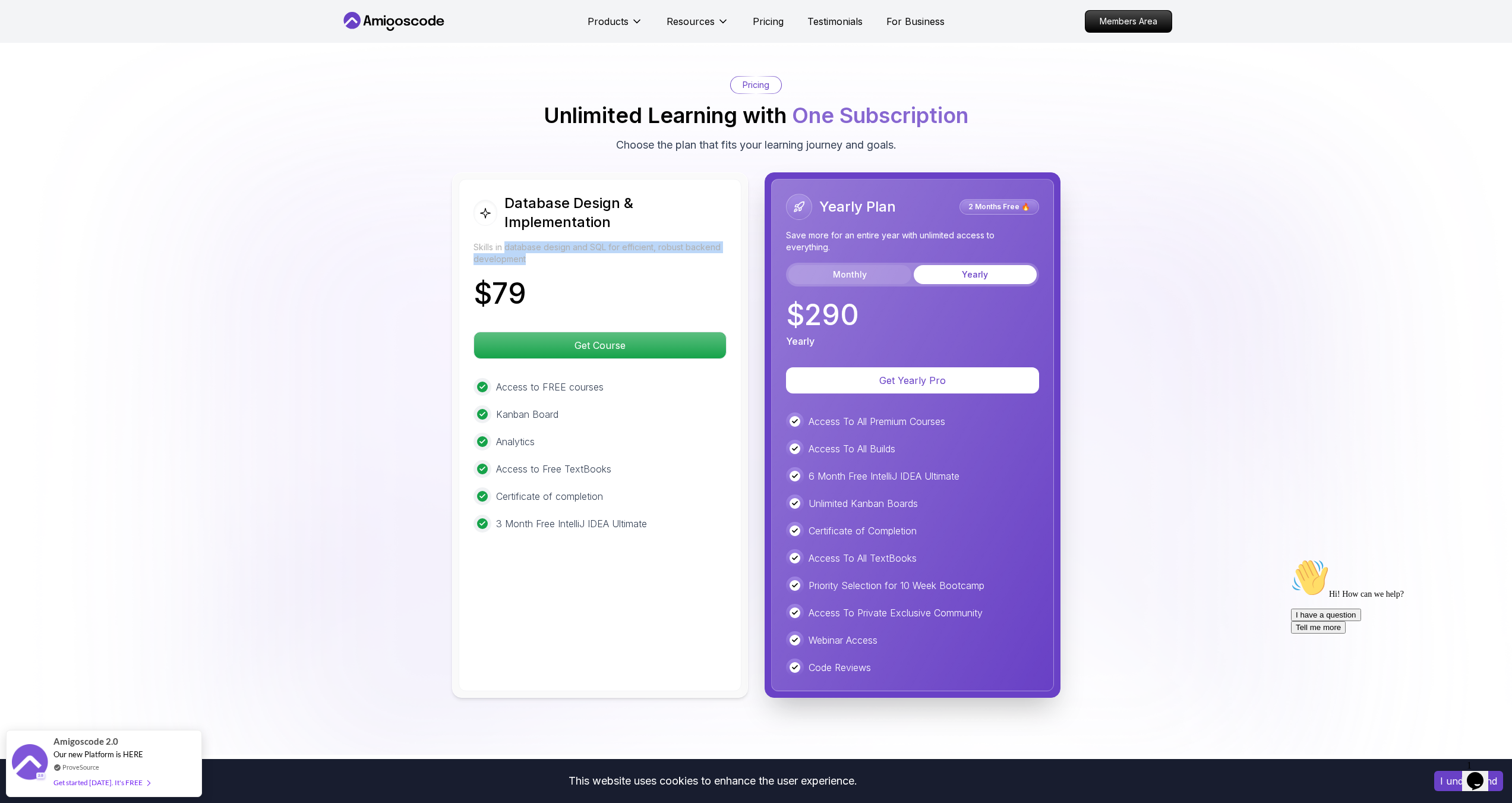
click at [893, 270] on button "Monthly" at bounding box center [850, 275] width 123 height 19
click at [976, 272] on button "Yearly" at bounding box center [974, 275] width 123 height 19
click at [870, 265] on button "Monthly" at bounding box center [850, 275] width 123 height 19
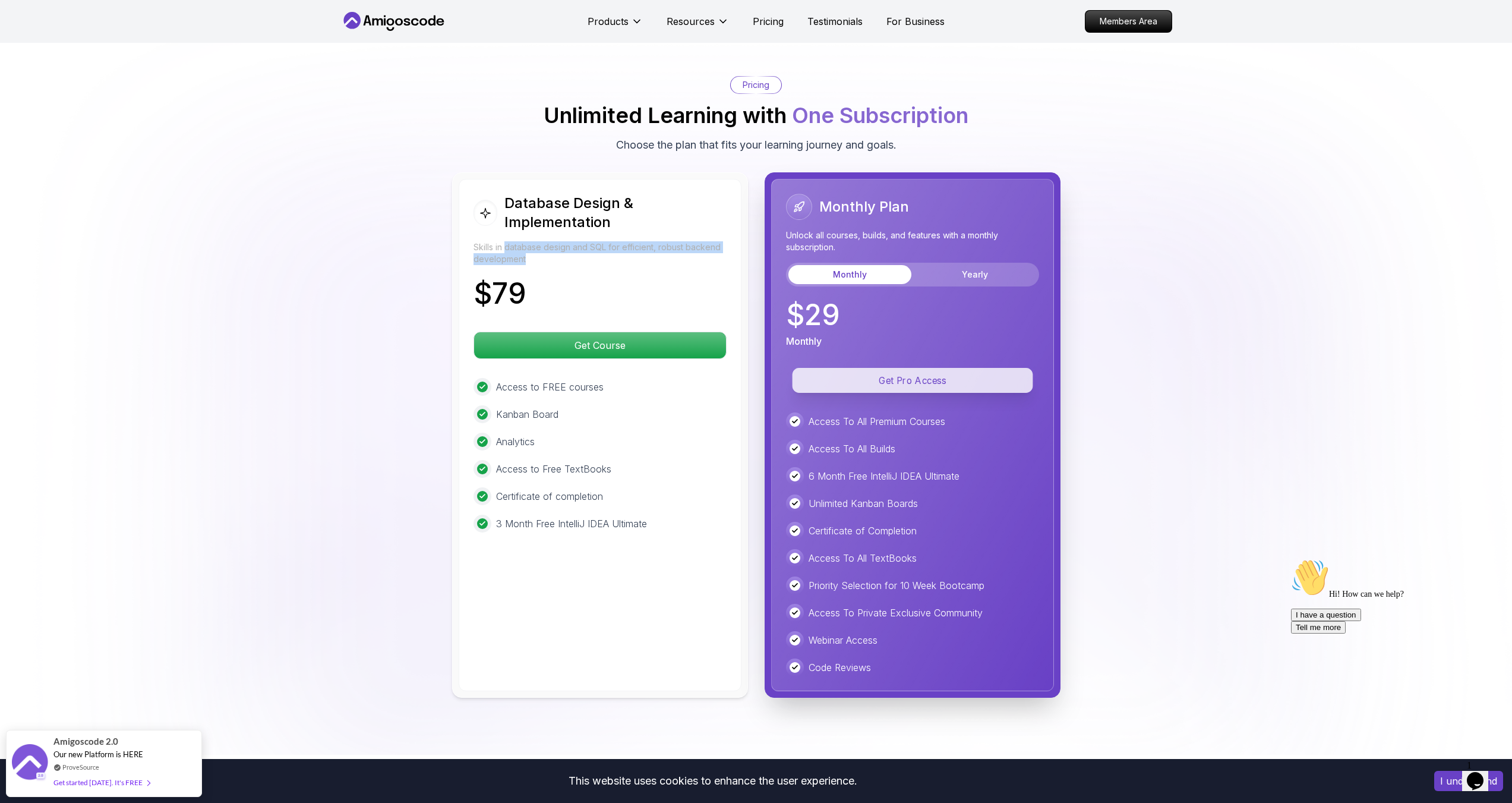
click at [831, 384] on p "Get Pro Access" at bounding box center [913, 381] width 241 height 25
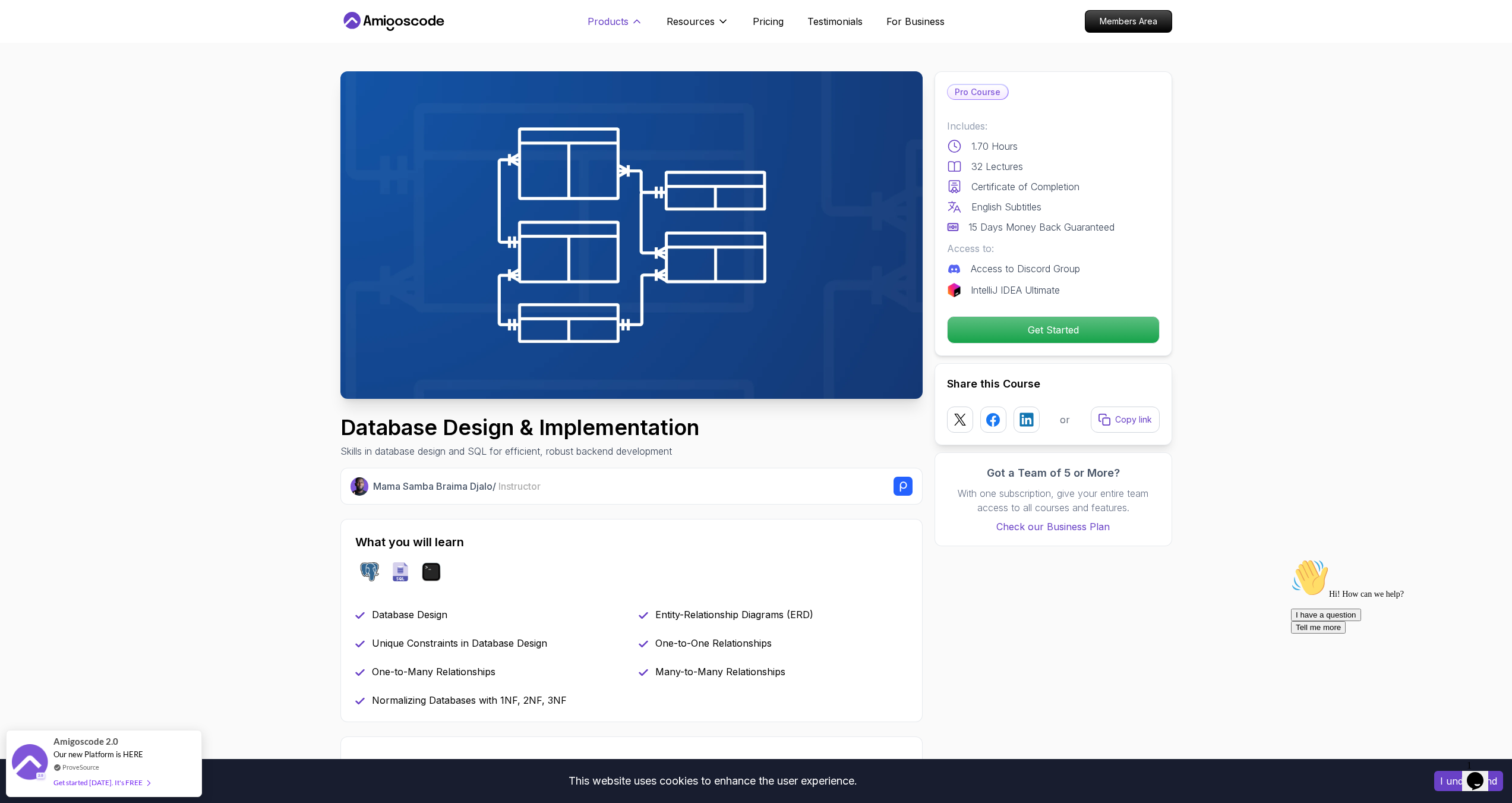
click at [619, 21] on p "Products" at bounding box center [608, 21] width 41 height 14
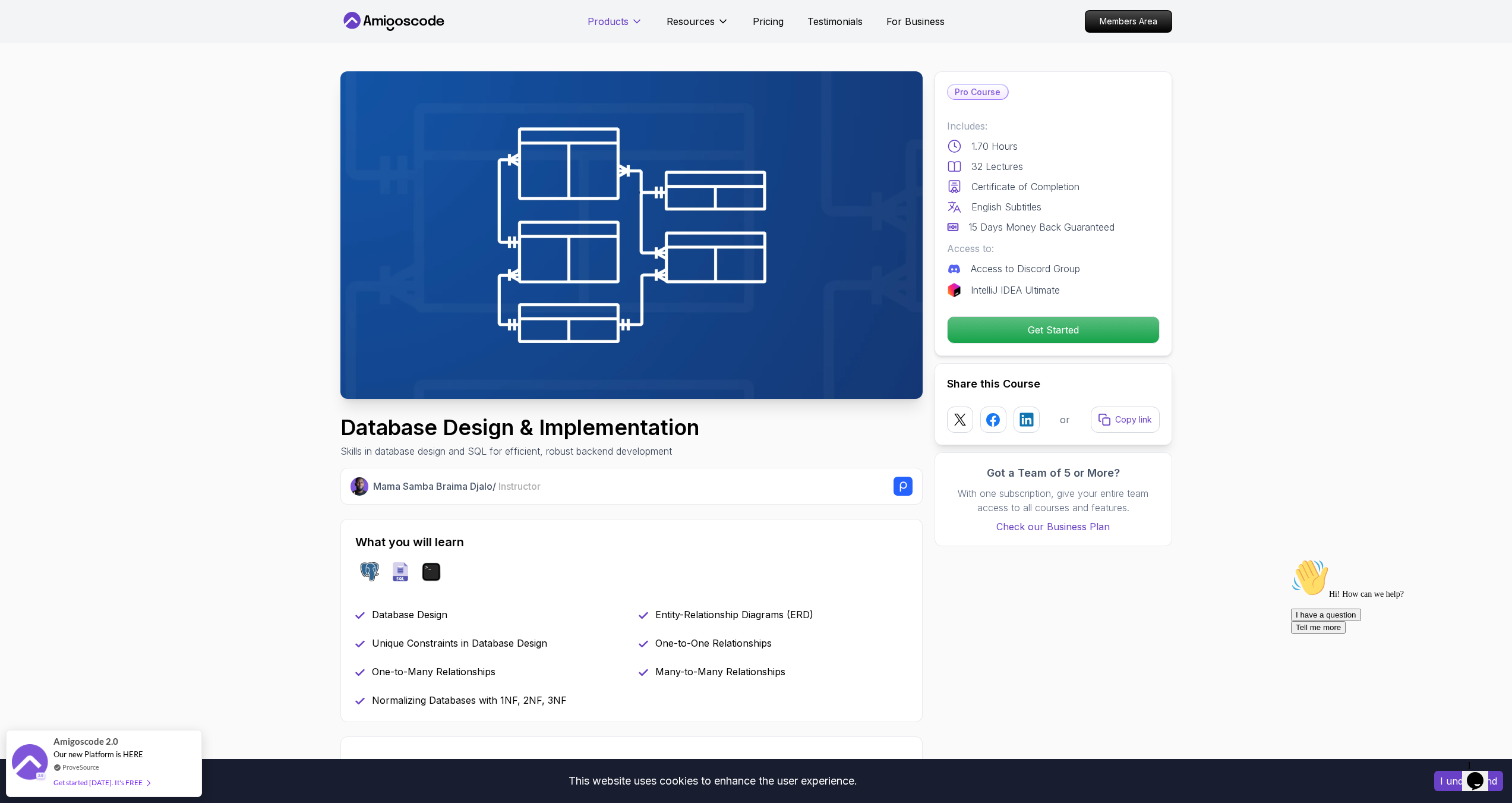
click at [619, 20] on p "Products" at bounding box center [608, 21] width 41 height 14
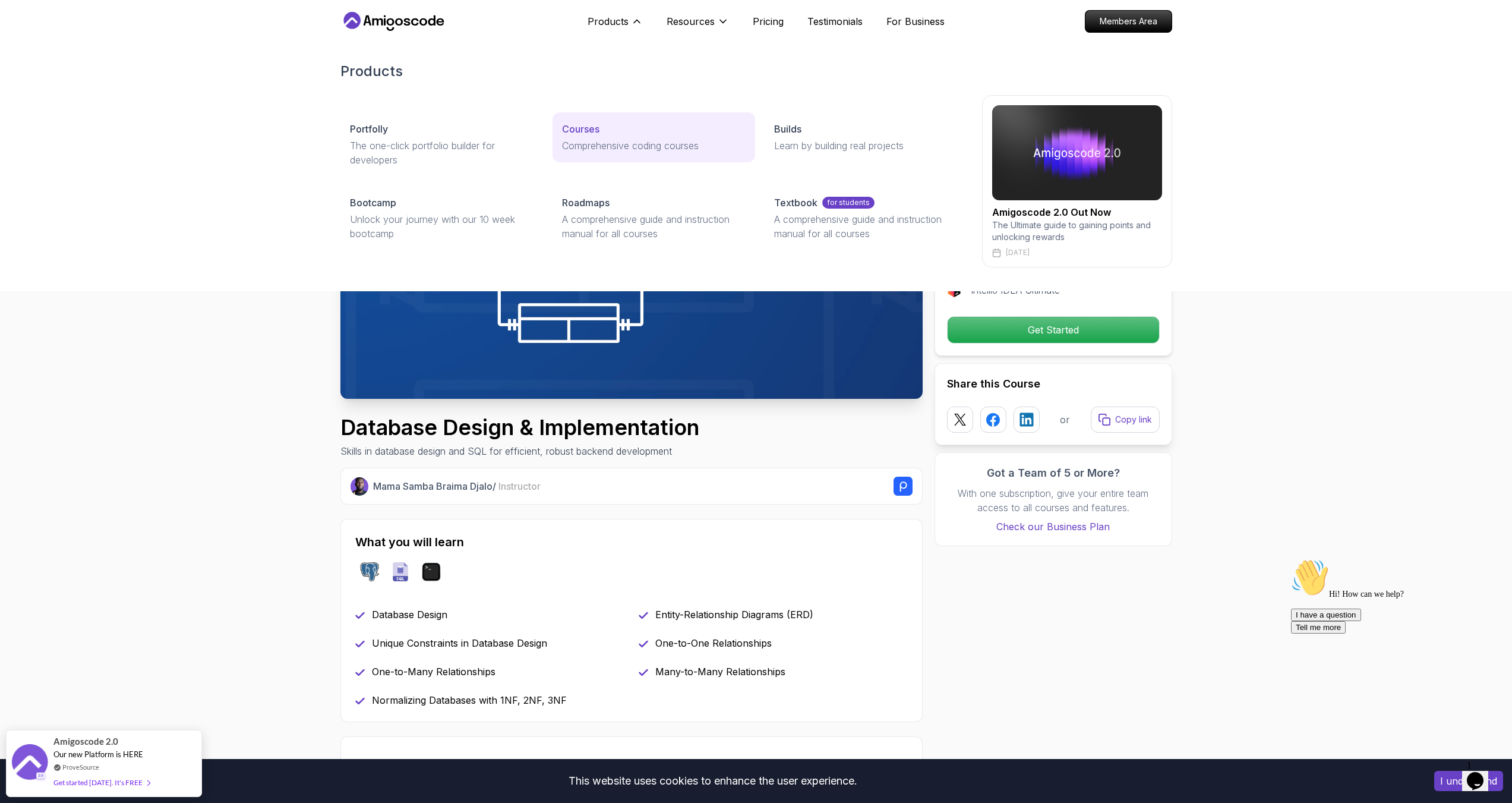
click at [609, 139] on p "Comprehensive coding courses" at bounding box center [654, 145] width 184 height 14
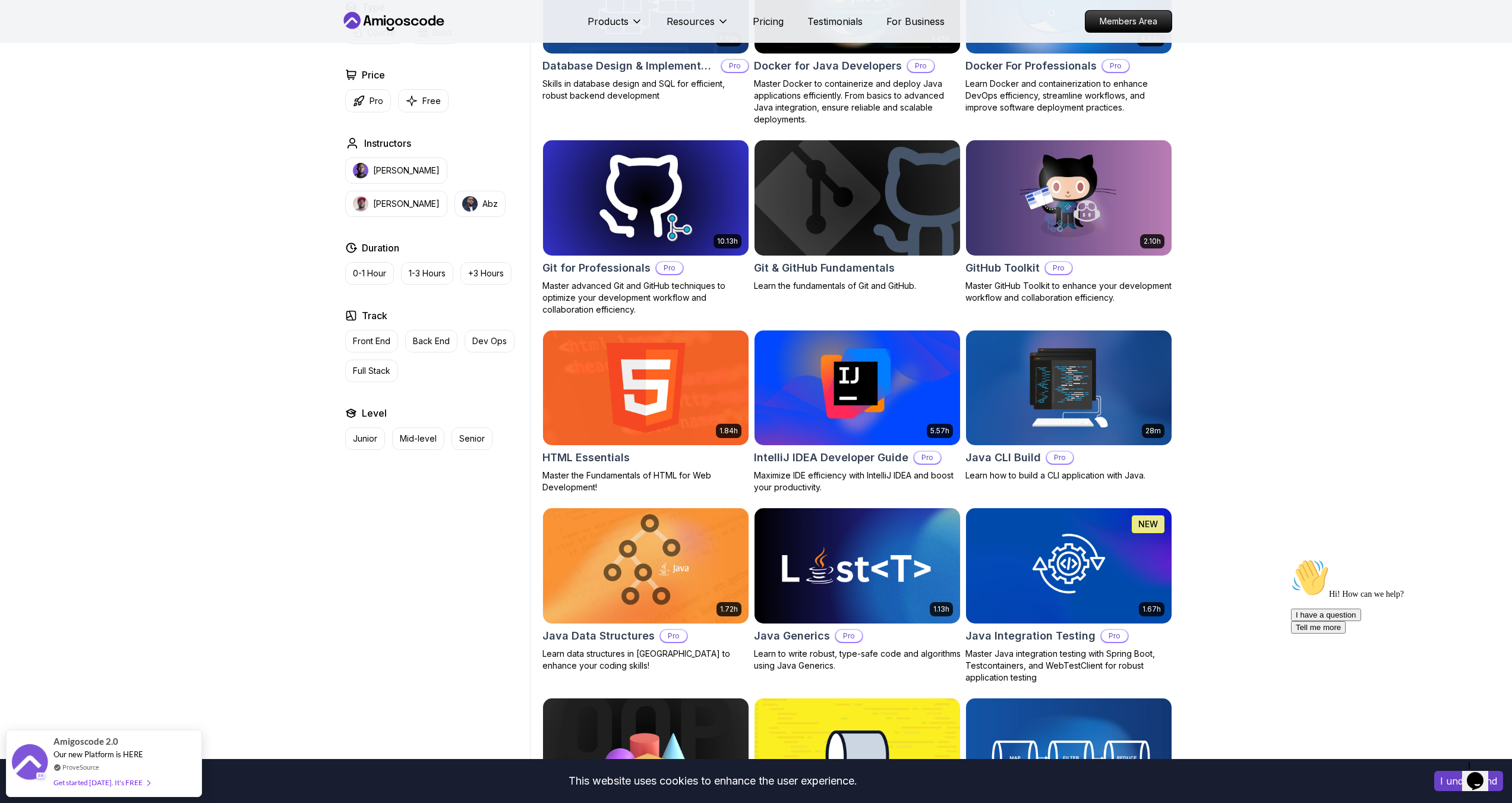
scroll to position [951, 0]
